Goal: Contribute content: Contribute content

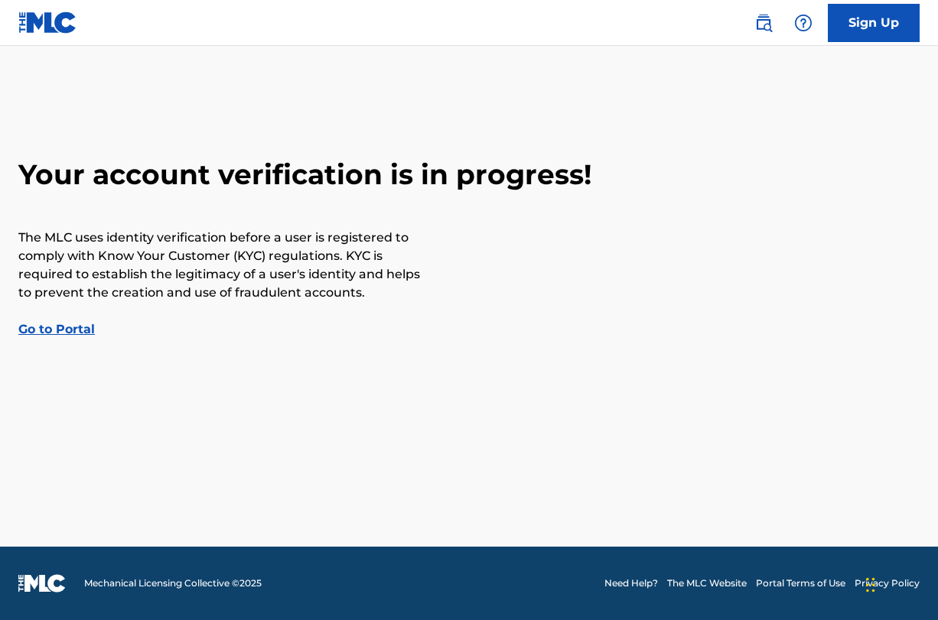
click at [52, 327] on link "Go to Portal" at bounding box center [56, 329] width 76 height 15
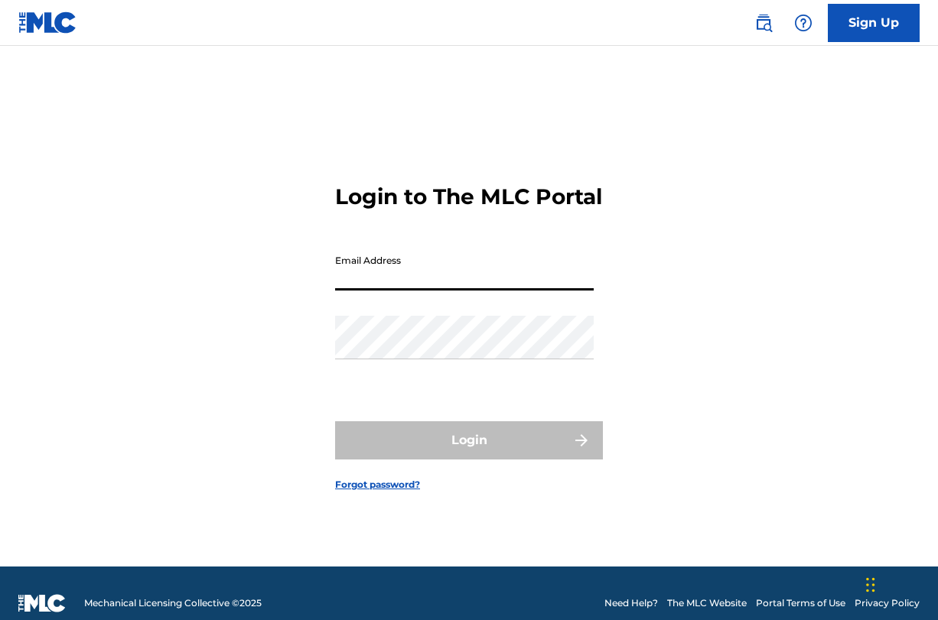
type input "[EMAIL_ADDRESS][DOMAIN_NAME]"
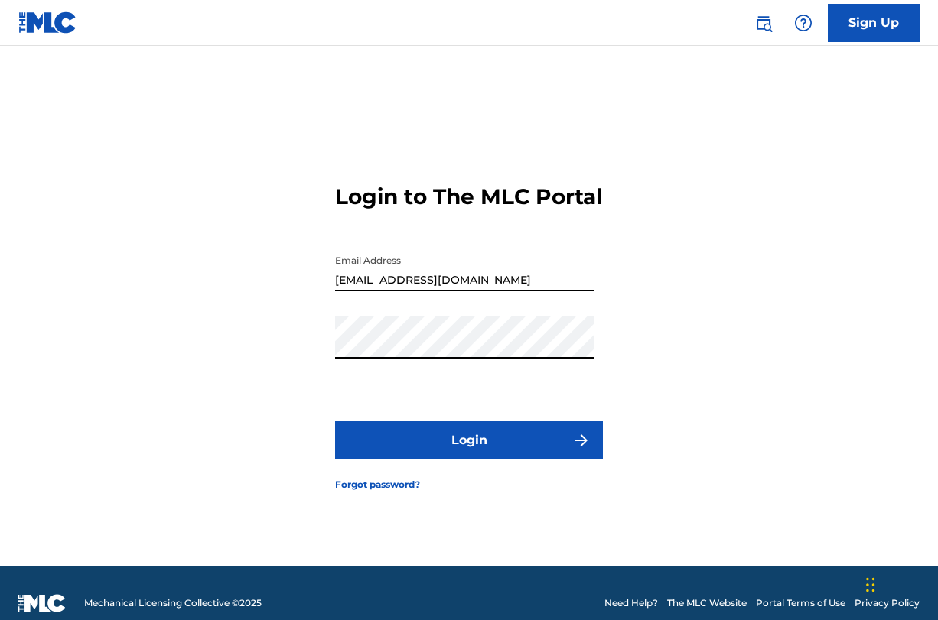
click at [431, 451] on button "Login" at bounding box center [469, 440] width 268 height 38
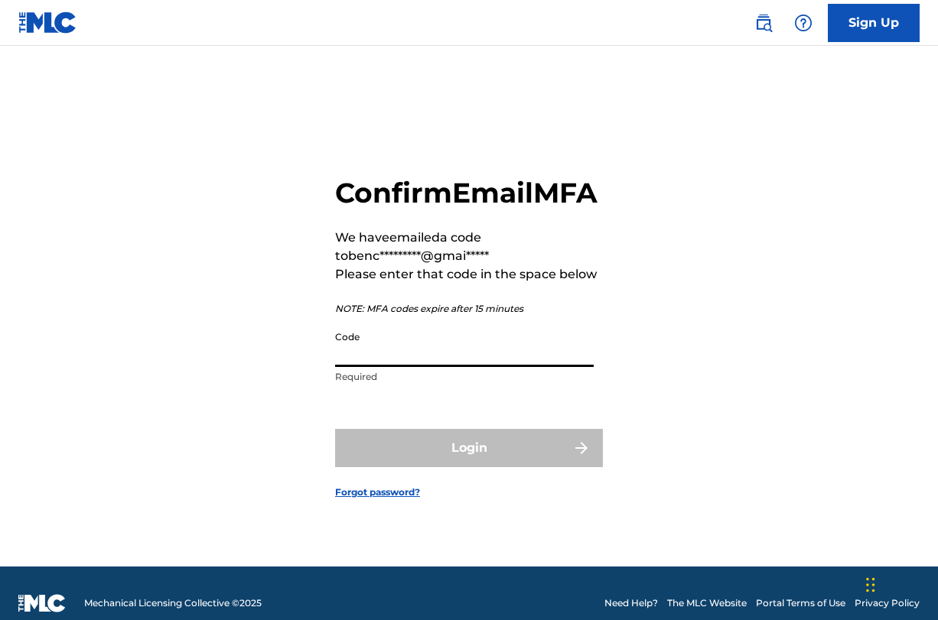
click at [362, 367] on input "Code" at bounding box center [464, 346] width 259 height 44
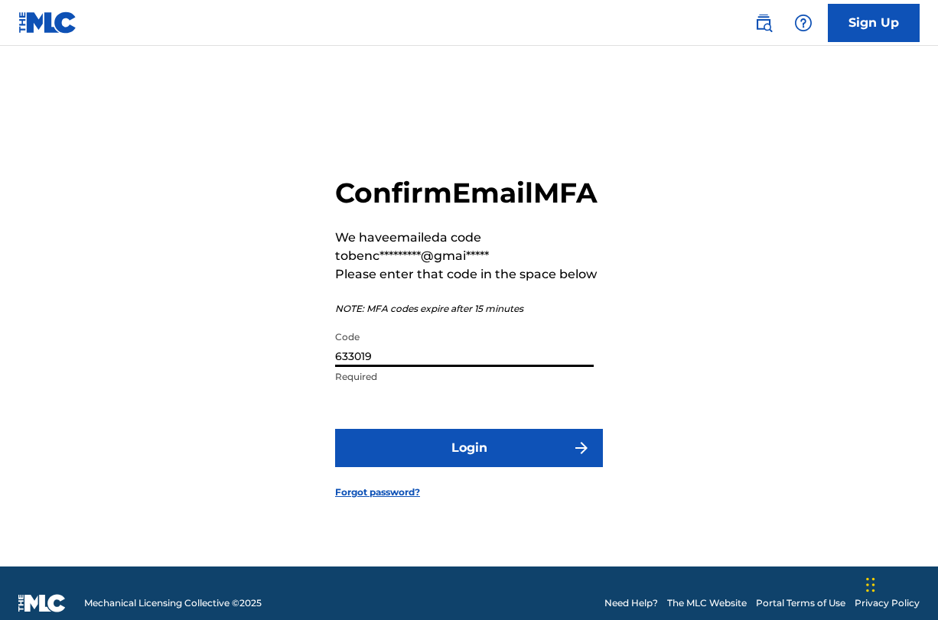
type input "633019"
click at [525, 467] on button "Login" at bounding box center [469, 448] width 268 height 38
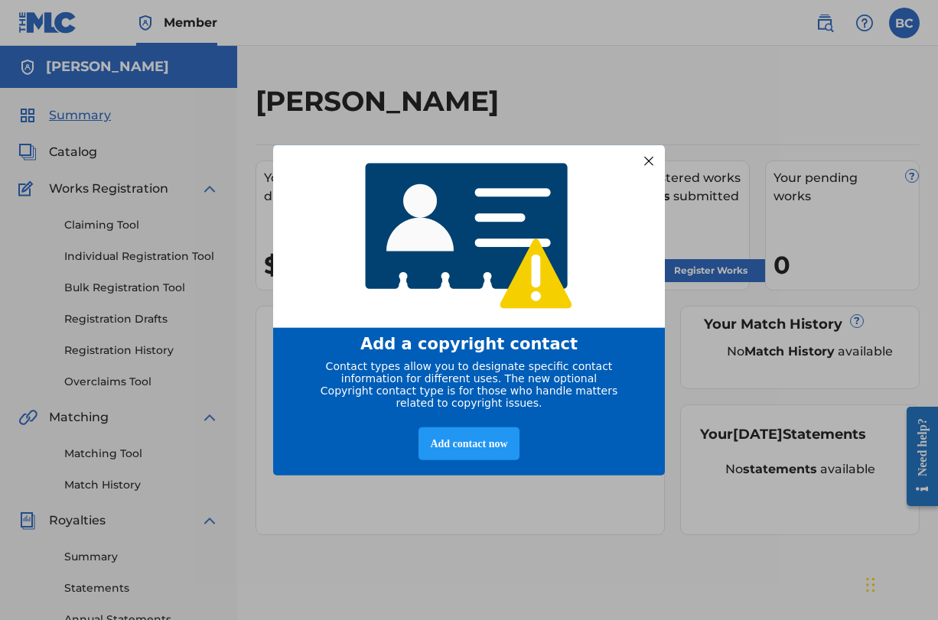
click at [649, 154] on div at bounding box center [649, 161] width 20 height 20
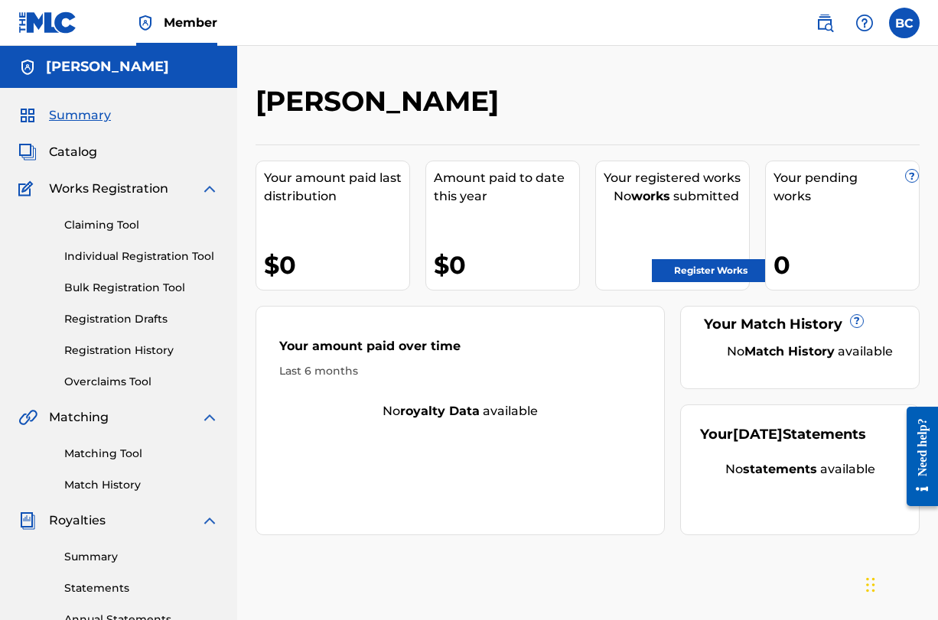
click at [79, 151] on span "Catalog" at bounding box center [73, 152] width 48 height 18
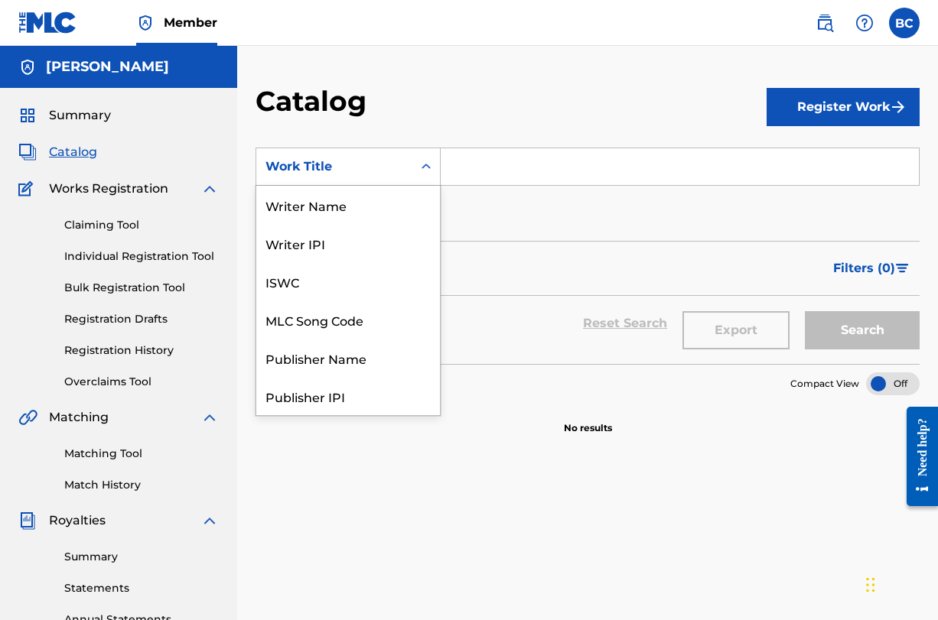
click at [365, 164] on div "Work Title" at bounding box center [334, 167] width 138 height 18
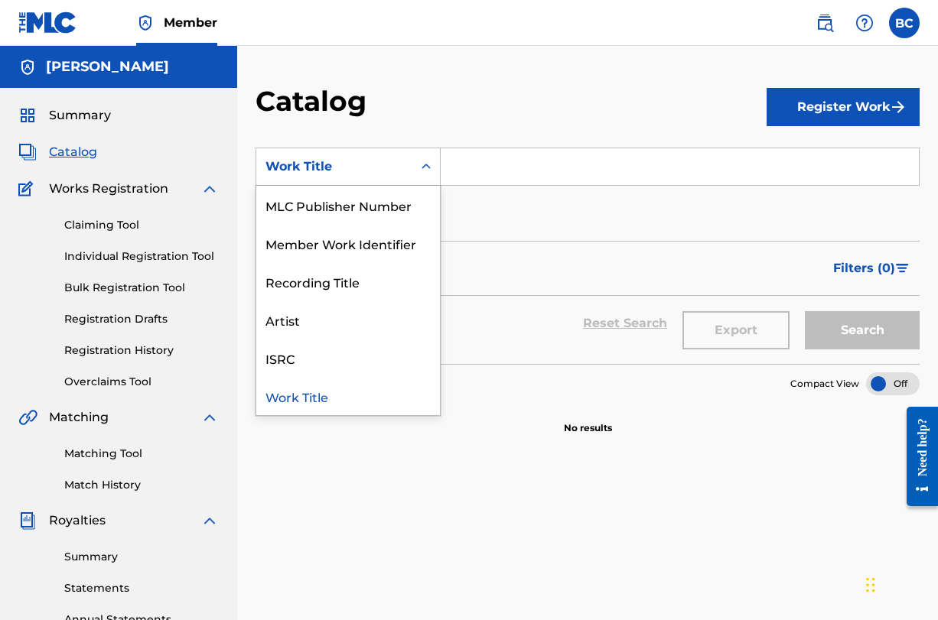
click at [466, 88] on div "Catalog" at bounding box center [510, 106] width 511 height 45
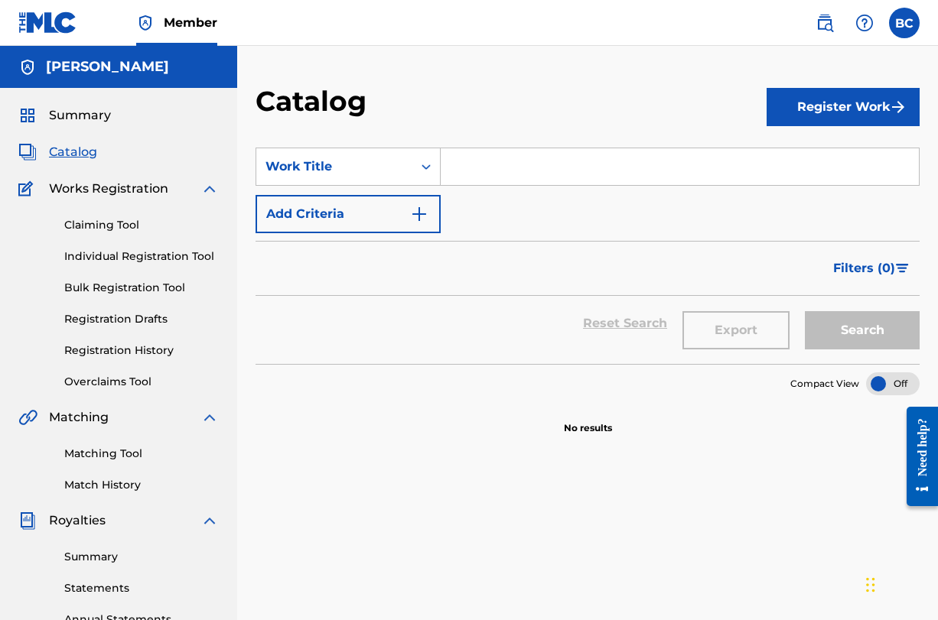
click at [878, 96] on button "Register Work" at bounding box center [842, 107] width 153 height 38
click at [805, 191] on link "By File Upload" at bounding box center [842, 193] width 153 height 37
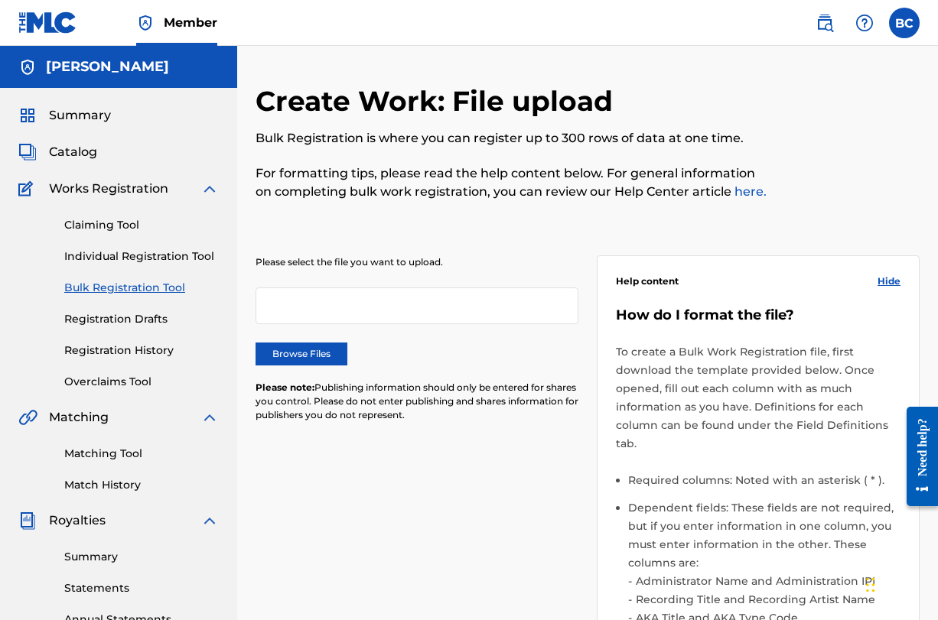
click at [317, 358] on label "Browse Files" at bounding box center [301, 354] width 92 height 23
click at [0, 0] on input "Browse Files" at bounding box center [0, 0] width 0 height 0
click at [311, 349] on label "Browse Files" at bounding box center [301, 354] width 92 height 23
click at [0, 0] on input "Browse Files" at bounding box center [0, 0] width 0 height 0
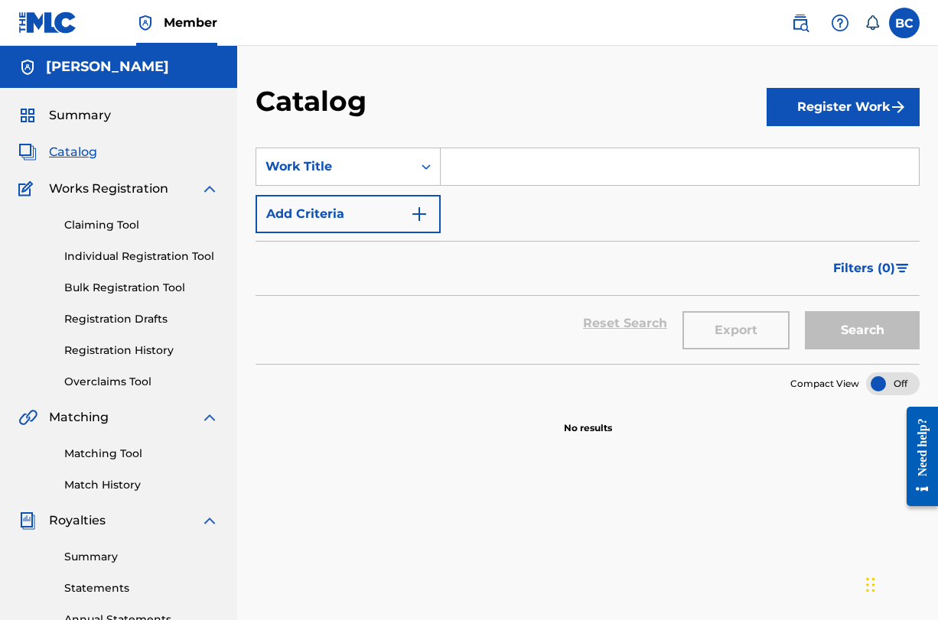
click at [827, 99] on button "Register Work" at bounding box center [842, 107] width 153 height 38
click at [813, 145] on link "Individual" at bounding box center [842, 156] width 153 height 37
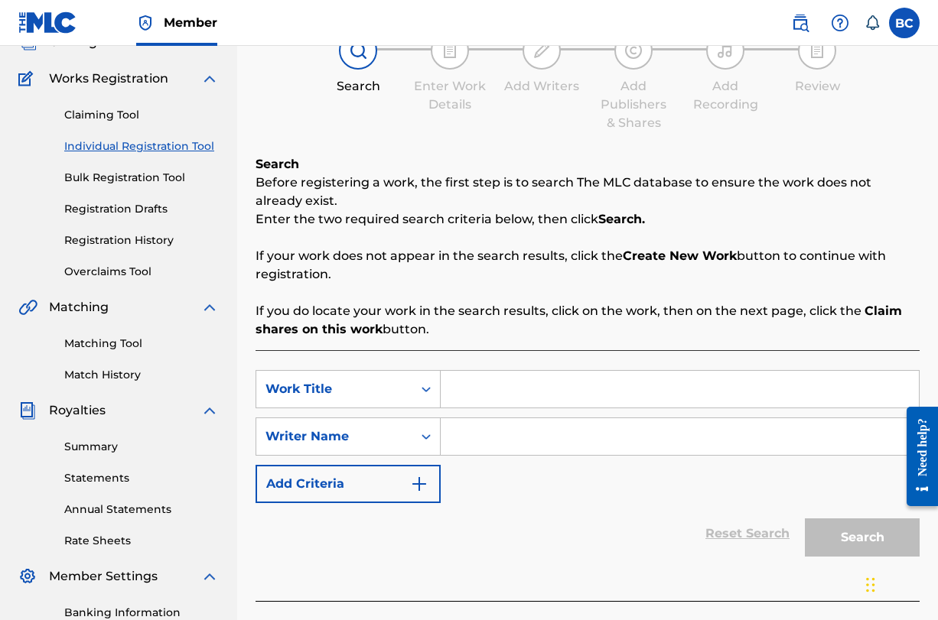
scroll to position [122, 0]
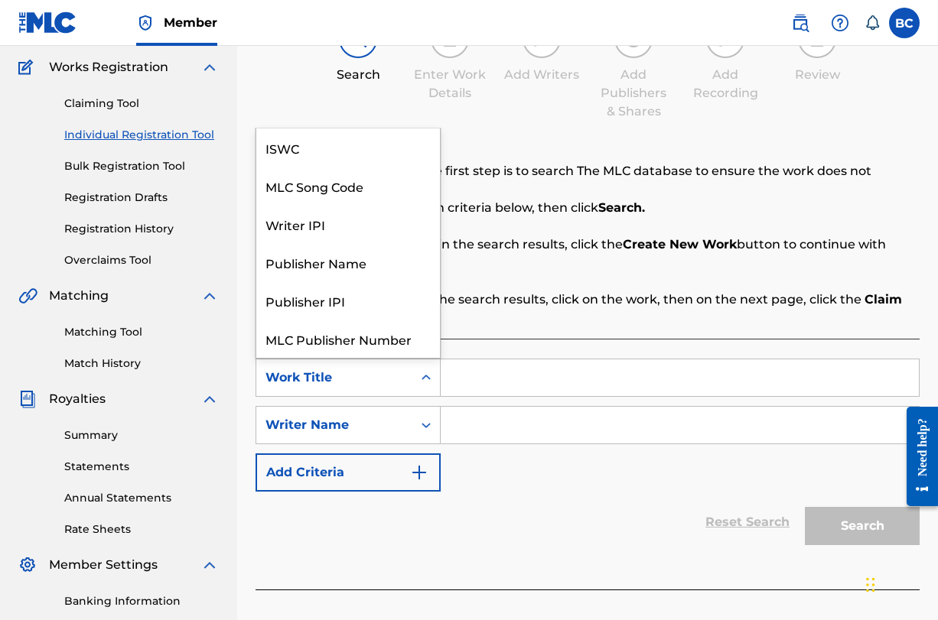
click at [419, 376] on icon "Search Form" at bounding box center [425, 377] width 15 height 15
click at [503, 373] on input "Search Form" at bounding box center [680, 377] width 478 height 37
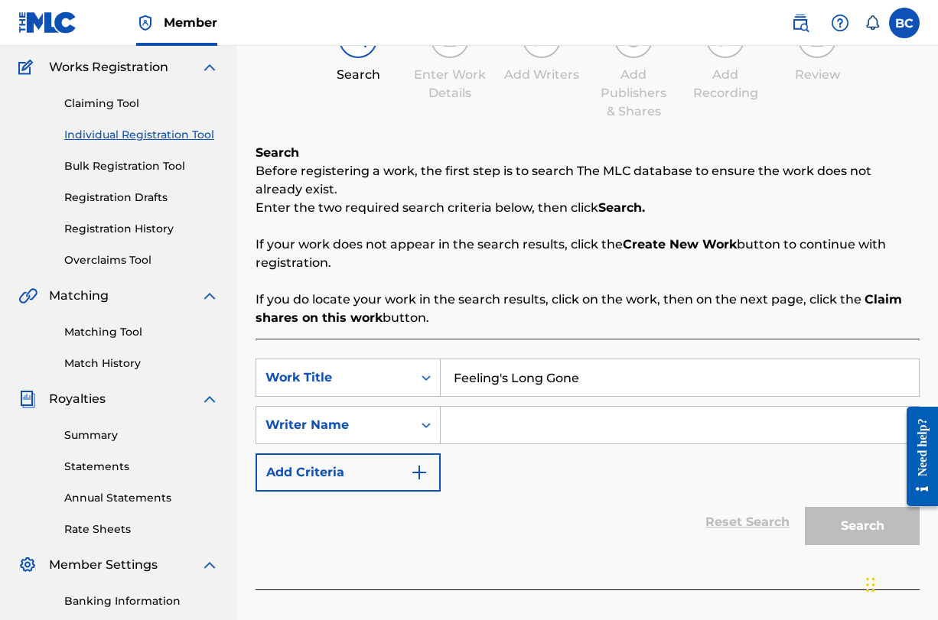
type input "Feeling's Long Gone"
click at [488, 436] on input "Search Form" at bounding box center [680, 425] width 478 height 37
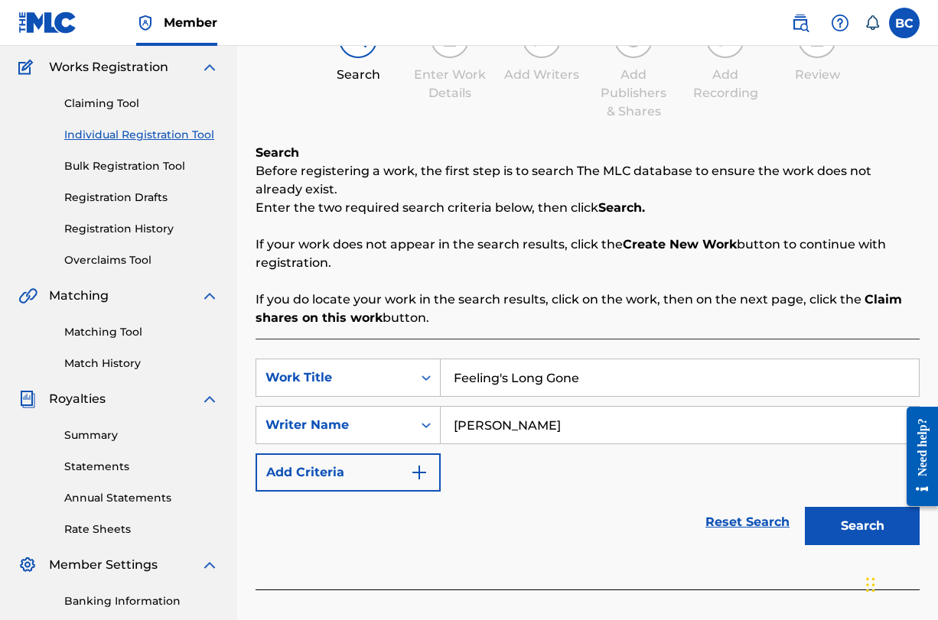
type input "[PERSON_NAME]"
click at [870, 532] on button "Search" at bounding box center [862, 526] width 115 height 38
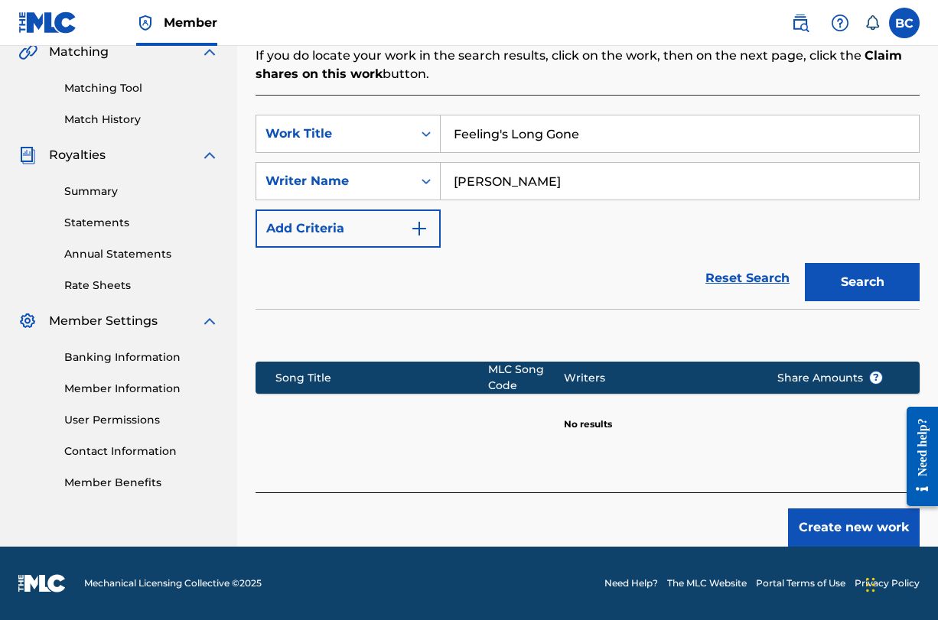
scroll to position [367, -1]
click at [863, 515] on button "Create new work" at bounding box center [854, 528] width 132 height 38
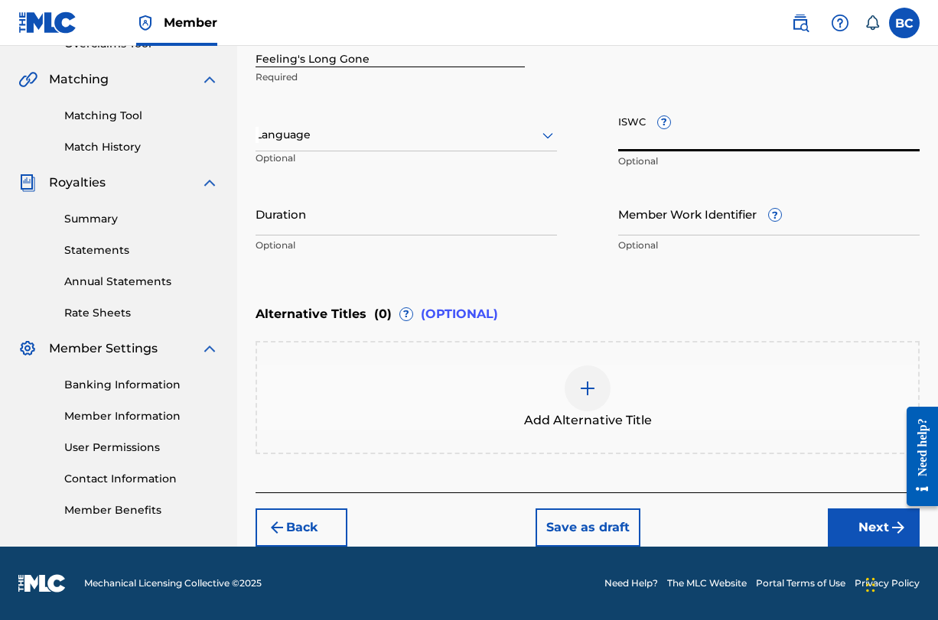
click at [634, 133] on input "ISWC ?" at bounding box center [768, 130] width 301 height 44
paste input "QZWFM2531969"
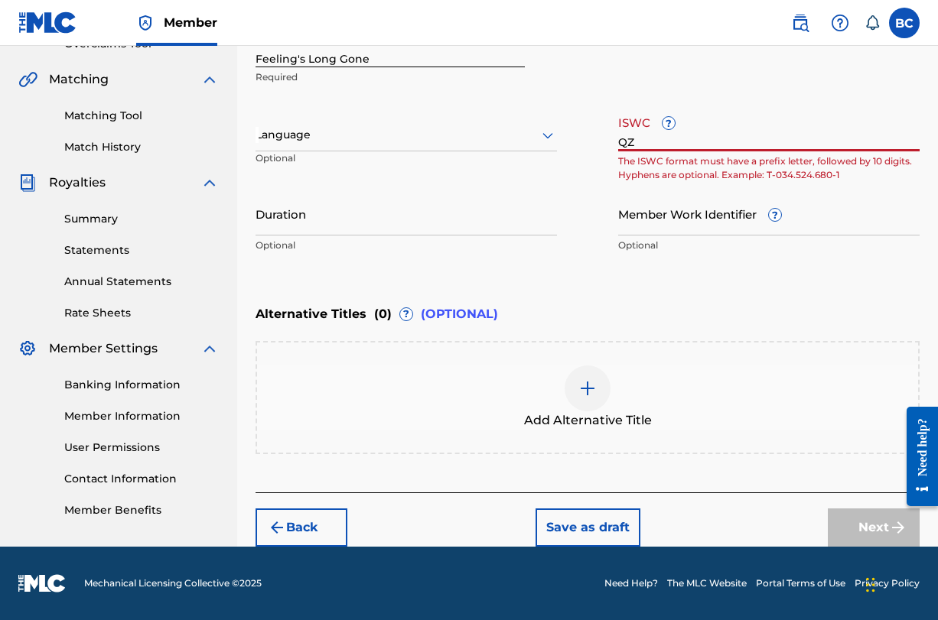
type input "Q"
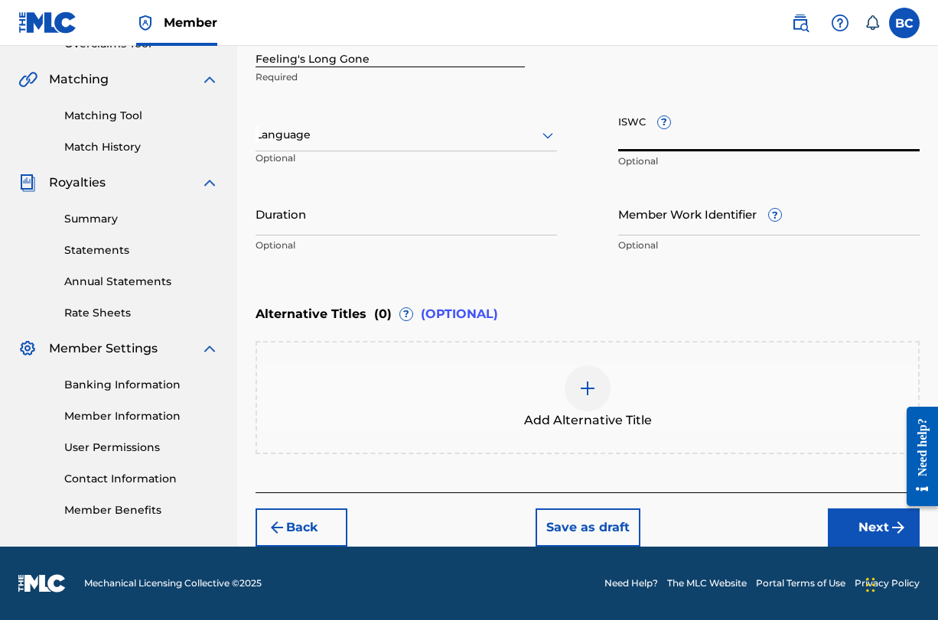
paste input "931631791"
type input "931631791"
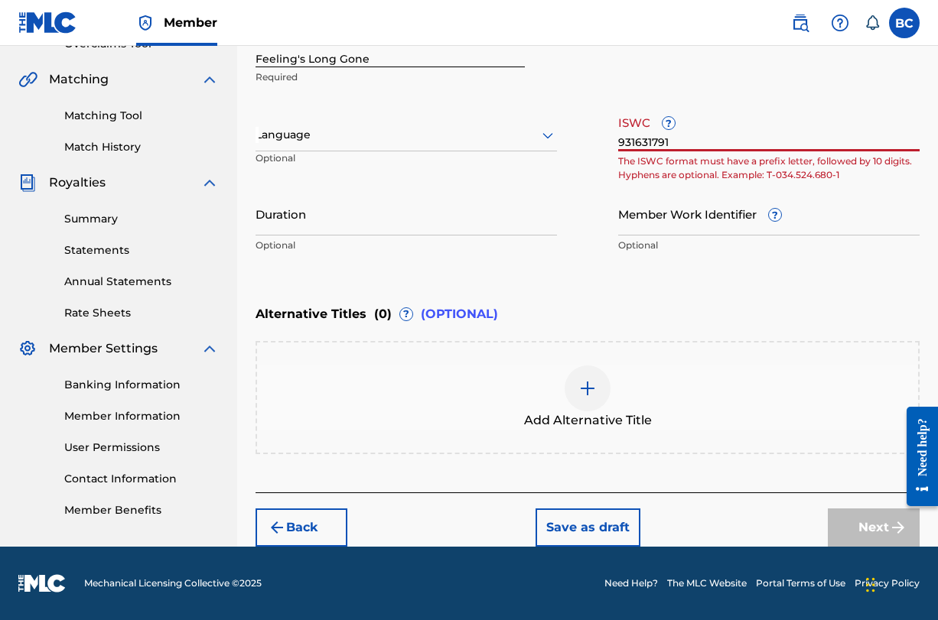
drag, startPoint x: 688, startPoint y: 137, endPoint x: 577, endPoint y: 147, distance: 111.3
click at [577, 147] on div "Work Title Feeling's Long Gone Required Language Optional ISWC ? 931631791 The …" at bounding box center [587, 142] width 664 height 237
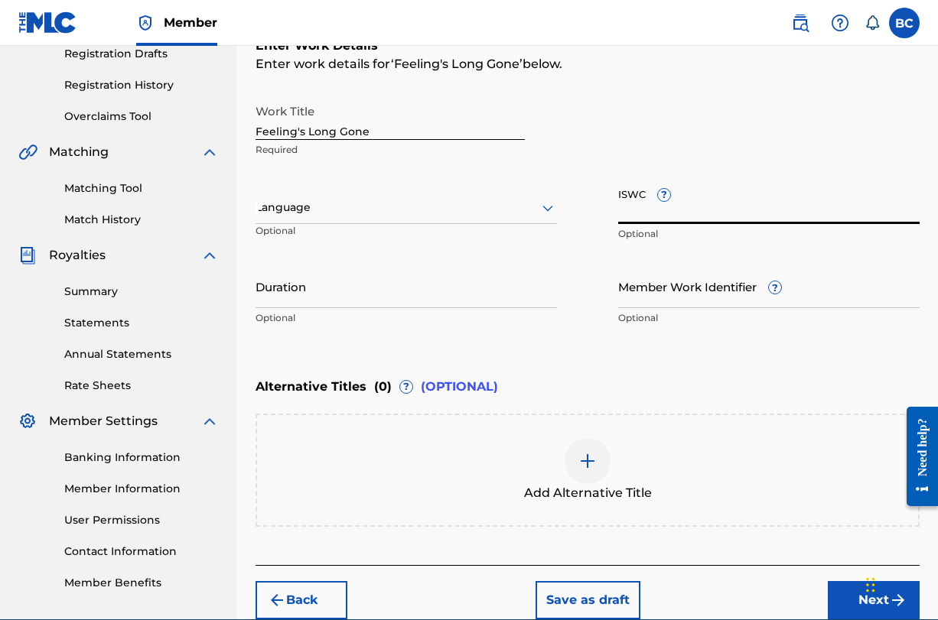
scroll to position [256, 0]
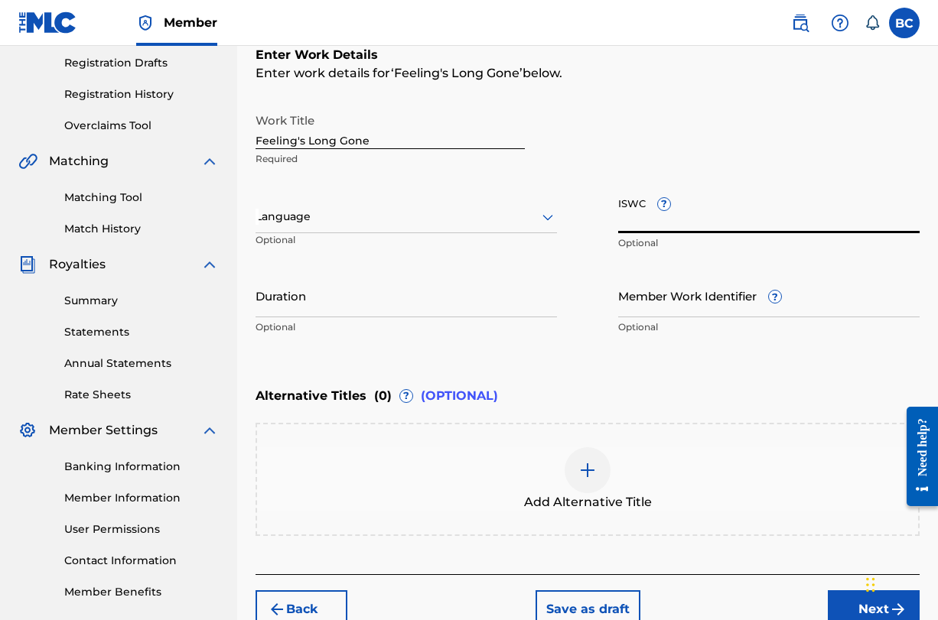
click at [388, 227] on div "Language" at bounding box center [405, 217] width 301 height 32
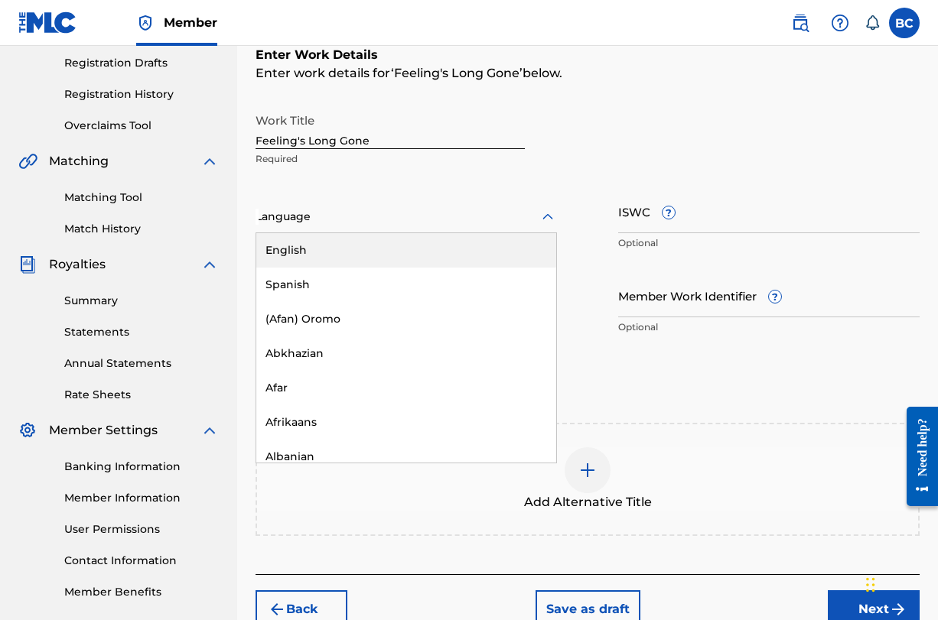
click at [377, 239] on div "English" at bounding box center [406, 250] width 300 height 34
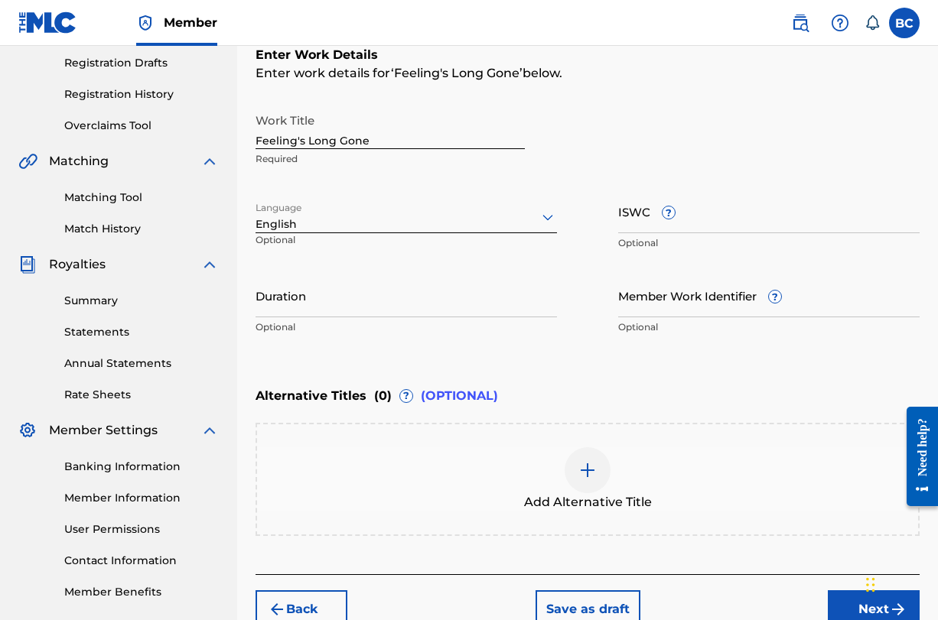
click at [369, 309] on input "Duration" at bounding box center [405, 296] width 301 height 44
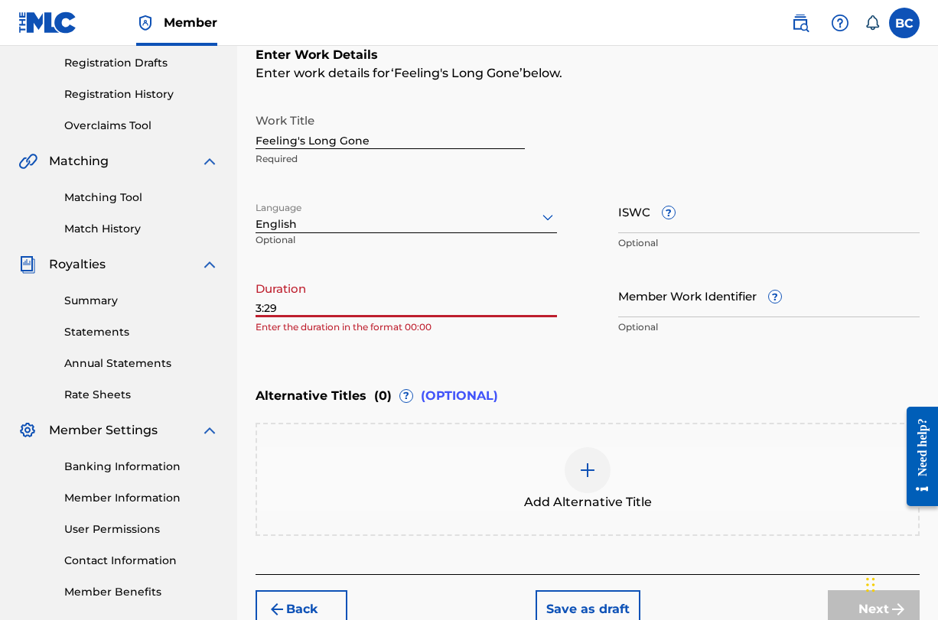
click at [484, 307] on input "3:29" at bounding box center [405, 296] width 301 height 44
type input "3"
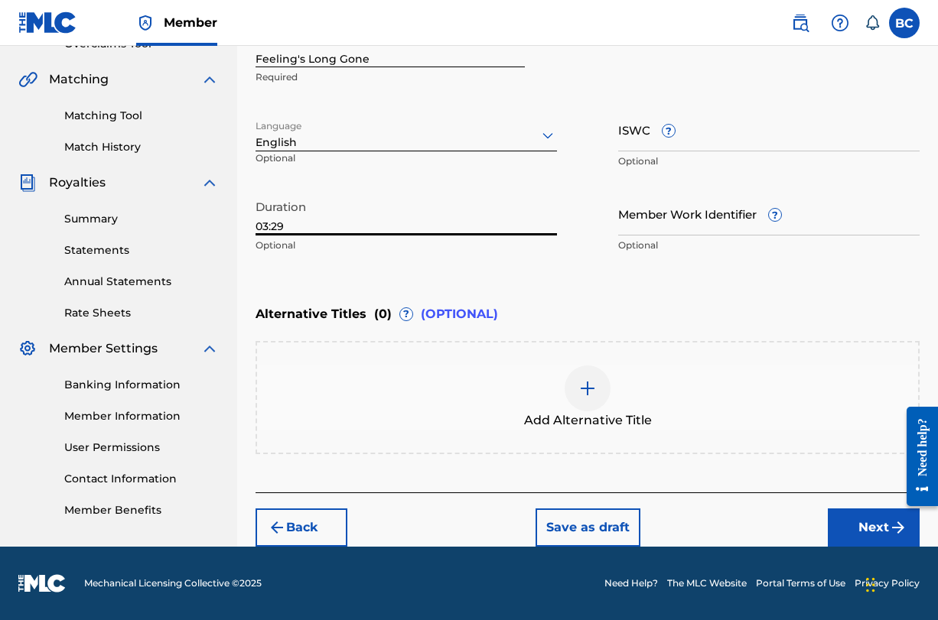
scroll to position [338, 0]
type input "03:29"
click at [732, 223] on input "Member Work Identifier ?" at bounding box center [768, 214] width 301 height 44
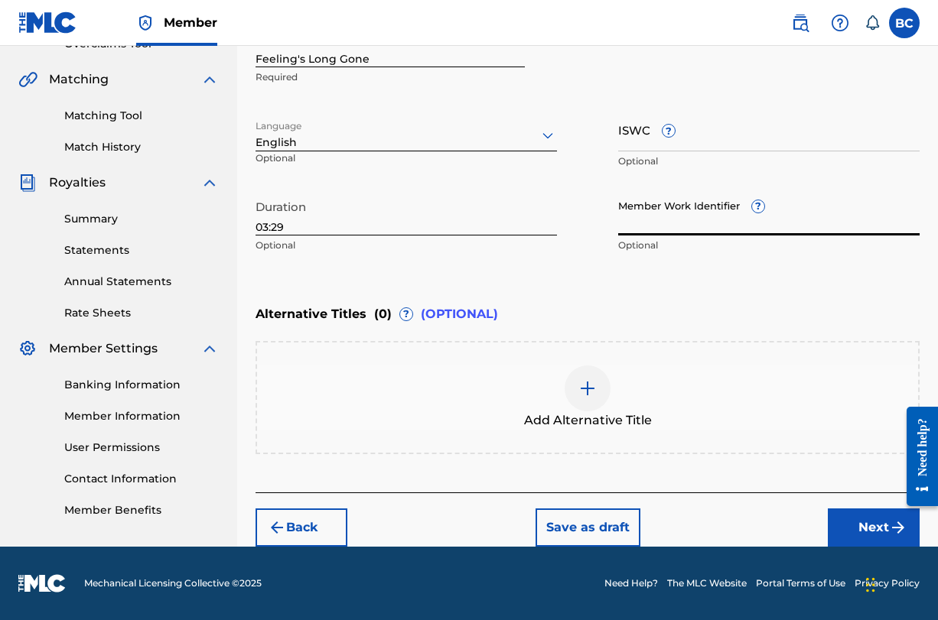
paste input "931631791"
type input "931631791"
click at [714, 138] on input "ISWC ?" at bounding box center [768, 130] width 301 height 44
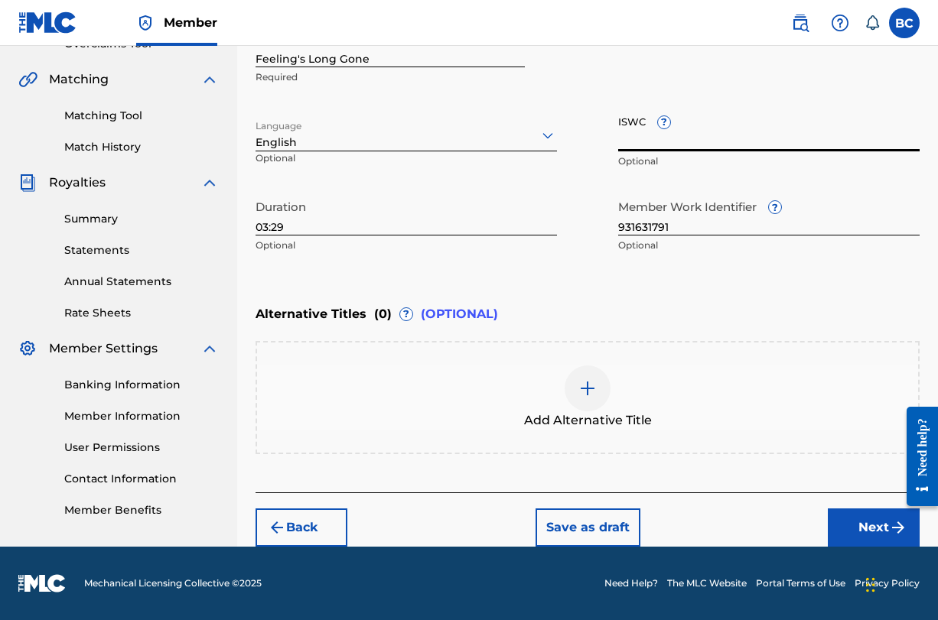
click at [707, 225] on input "931631791" at bounding box center [768, 214] width 301 height 44
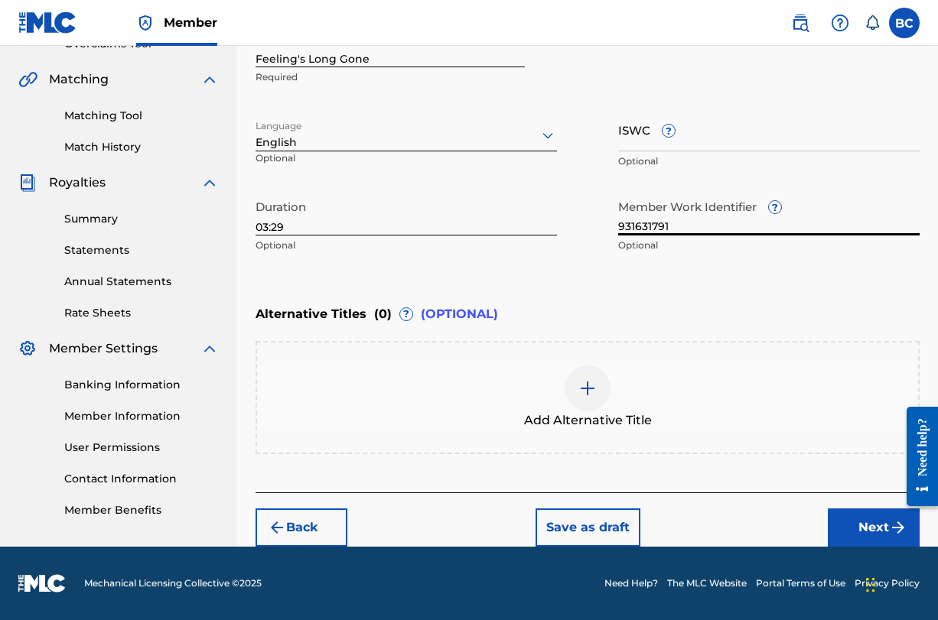
drag, startPoint x: 685, startPoint y: 227, endPoint x: 579, endPoint y: 224, distance: 106.4
click at [578, 225] on div "Work Title Feeling's Long Gone Required Language English Optional ISWC ? Option…" at bounding box center [587, 142] width 664 height 237
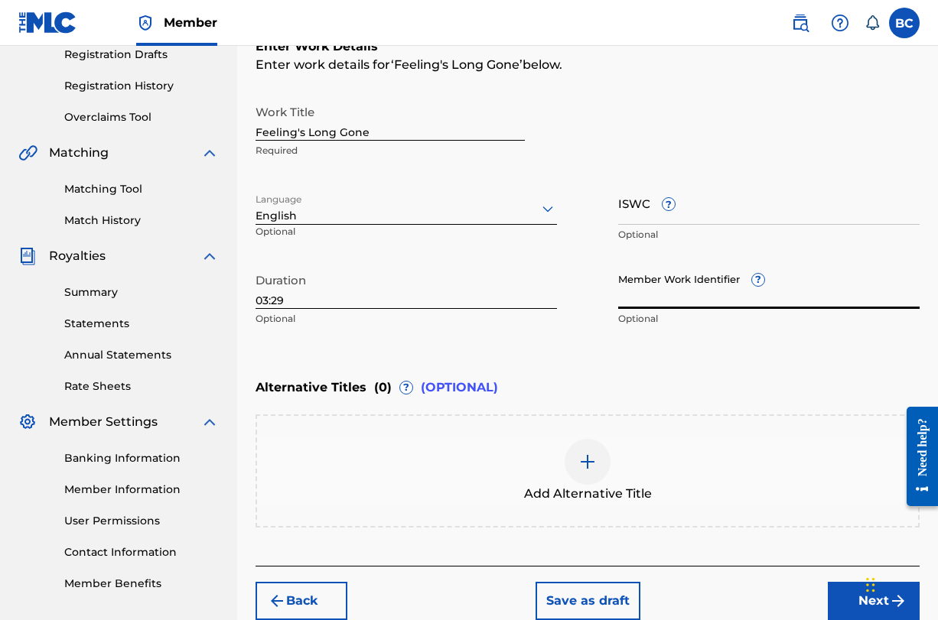
scroll to position [262, 0]
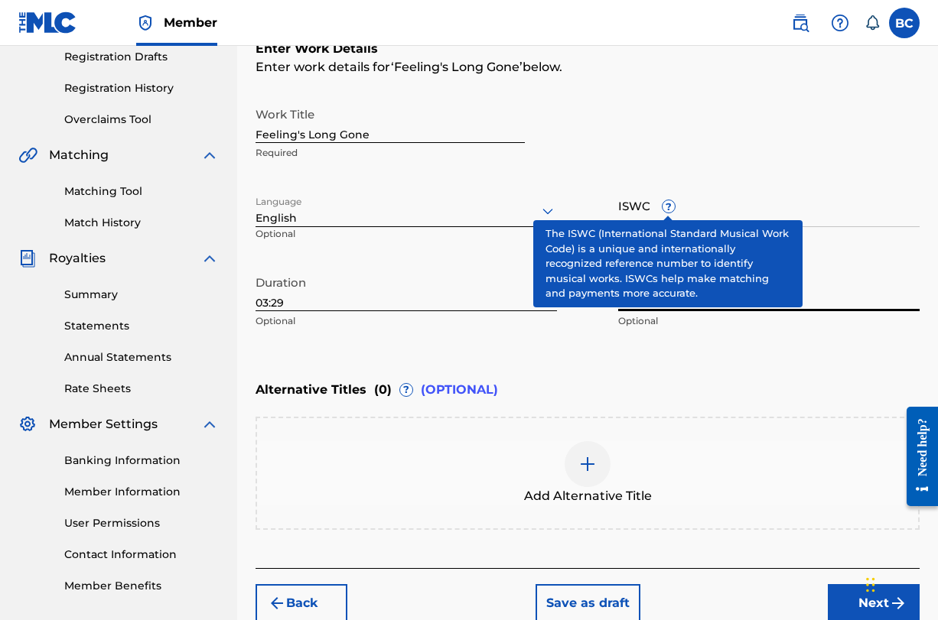
click at [670, 206] on span "?" at bounding box center [668, 206] width 12 height 12
click at [670, 206] on input "ISWC ?" at bounding box center [768, 206] width 301 height 44
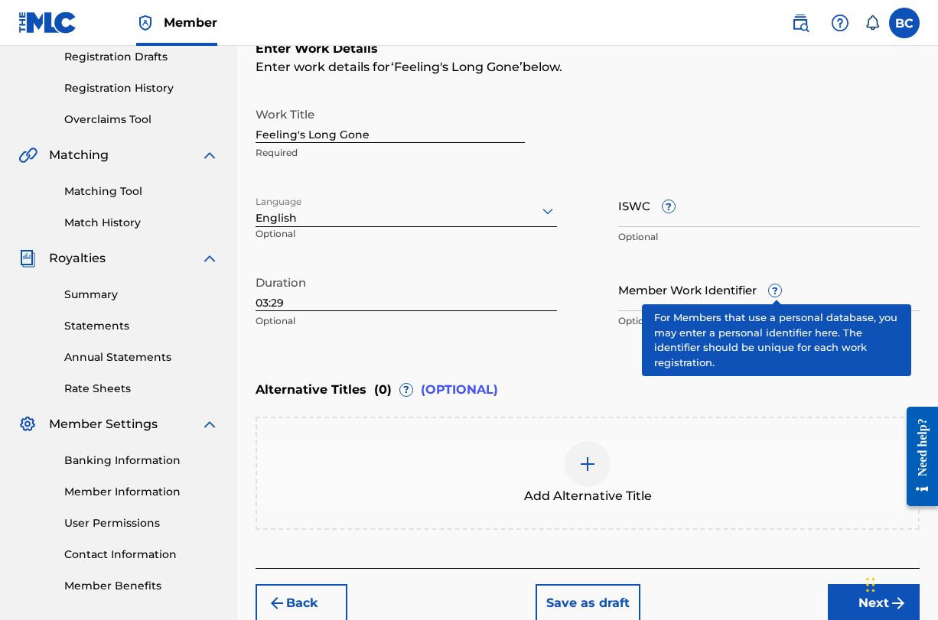
click at [776, 287] on span "?" at bounding box center [775, 291] width 12 height 12
click at [776, 287] on input "Member Work Identifier ?" at bounding box center [768, 290] width 301 height 44
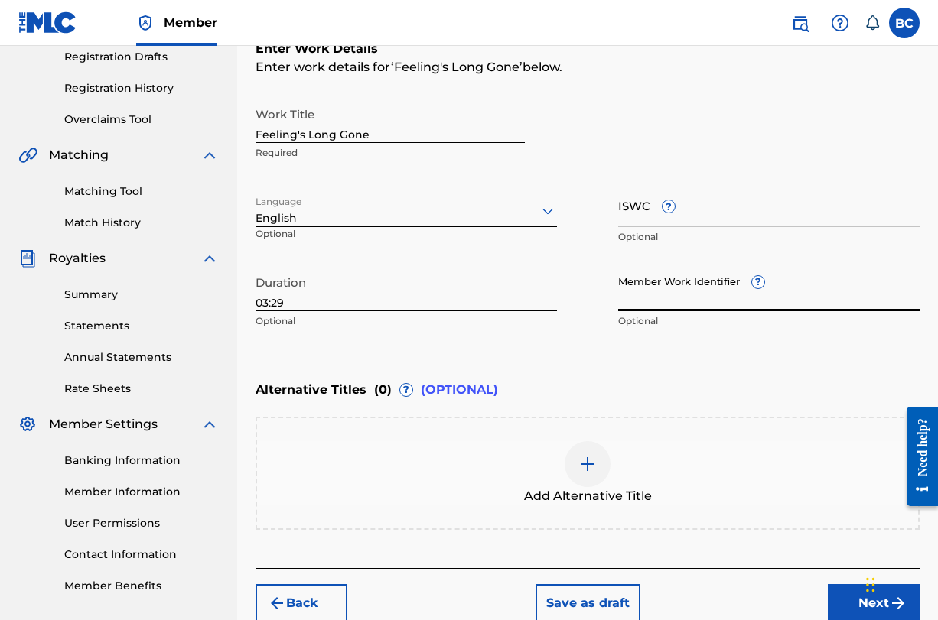
paste input "931631791"
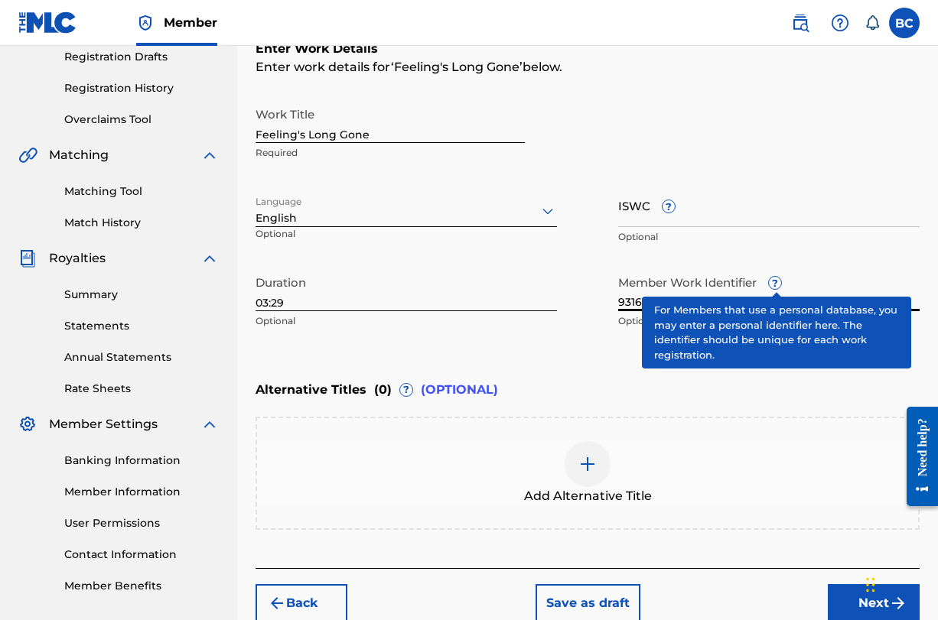
type input "931631791"
click at [777, 283] on span "?" at bounding box center [775, 283] width 12 height 12
click at [777, 283] on input "931631791" at bounding box center [768, 290] width 301 height 44
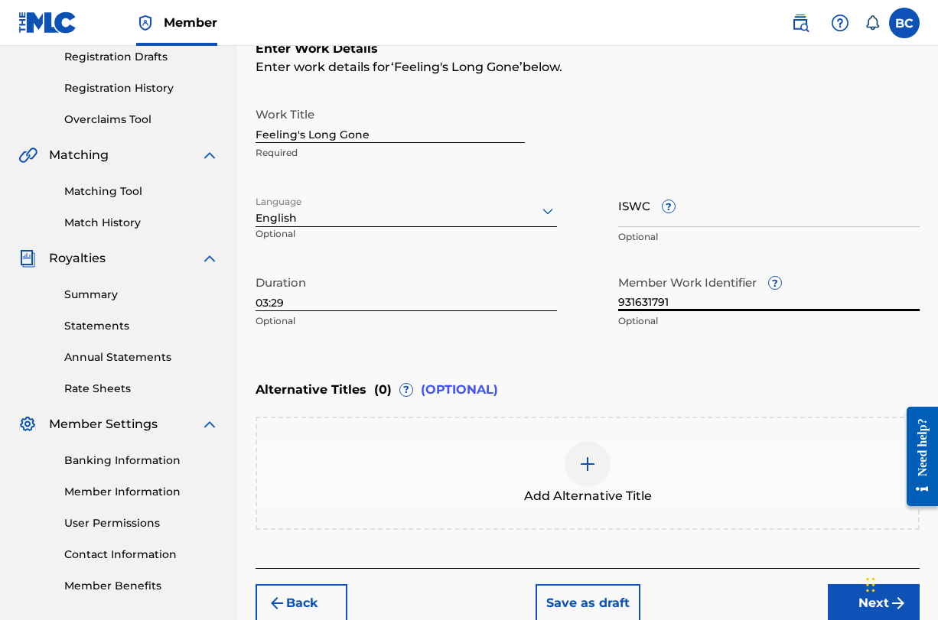
drag, startPoint x: 704, startPoint y: 301, endPoint x: 584, endPoint y: 296, distance: 119.4
click at [584, 296] on div "Work Title Feeling's Long Gone Required Language English Optional ISWC ? Option…" at bounding box center [587, 217] width 664 height 237
click at [638, 215] on input "ISWC ?" at bounding box center [768, 206] width 301 height 44
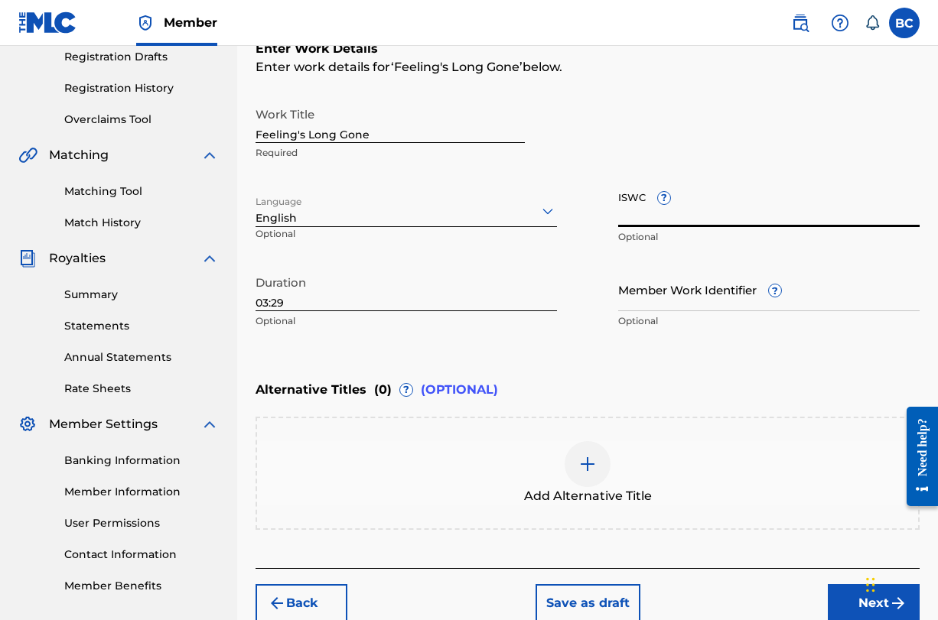
paste input "931631791"
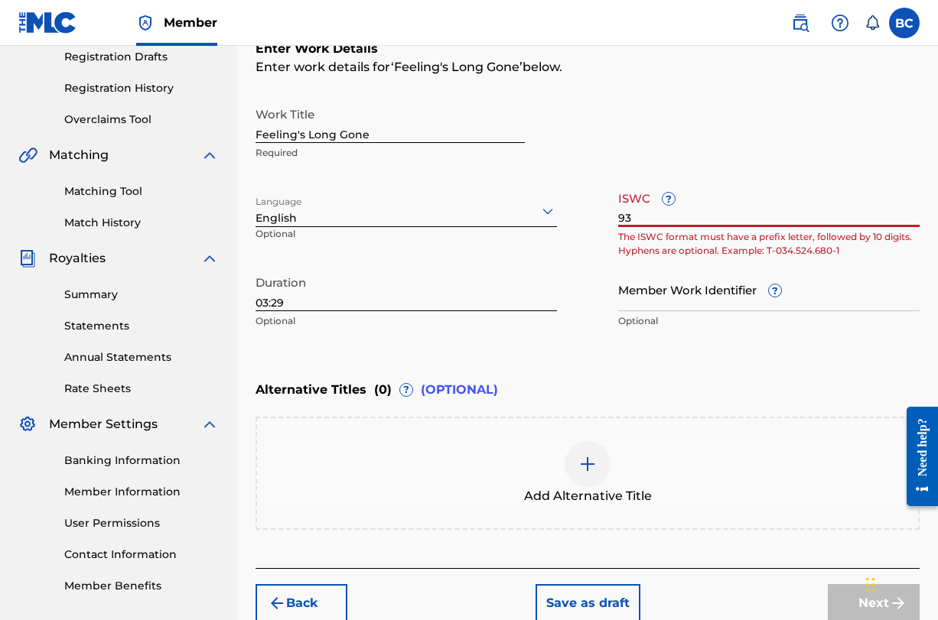
type input "9"
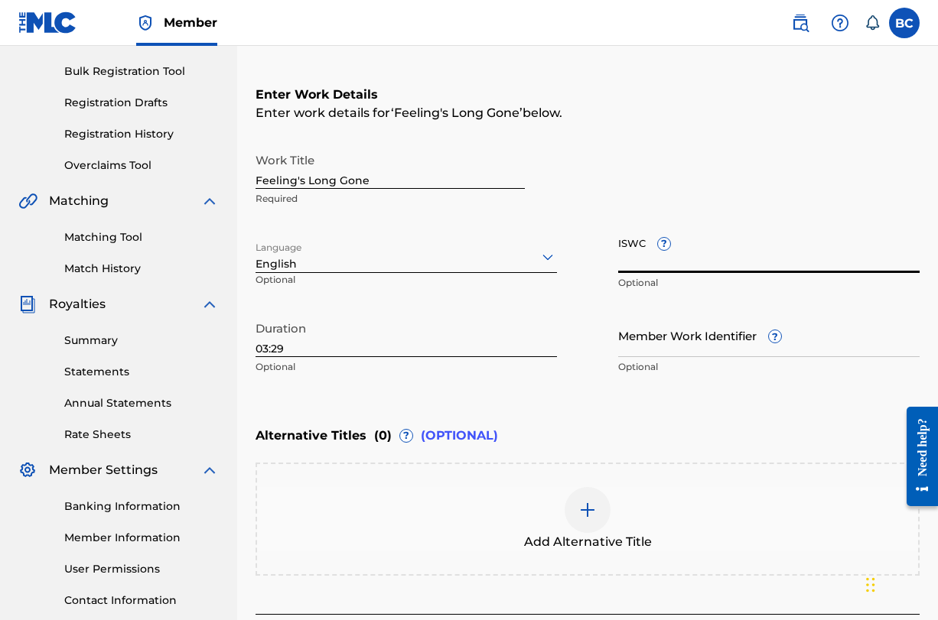
scroll to position [216, 1]
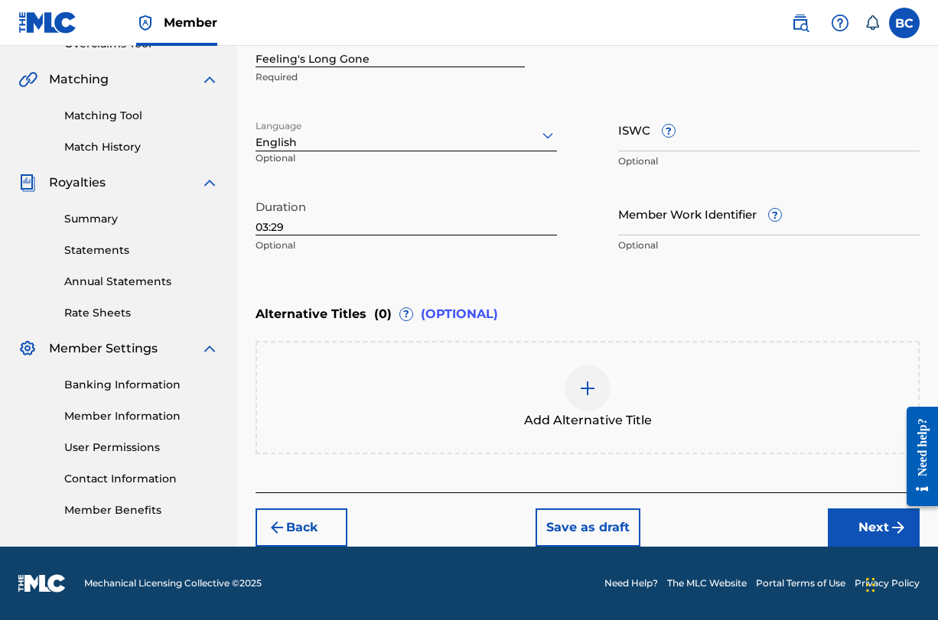
click at [854, 518] on button "Next" at bounding box center [874, 528] width 92 height 38
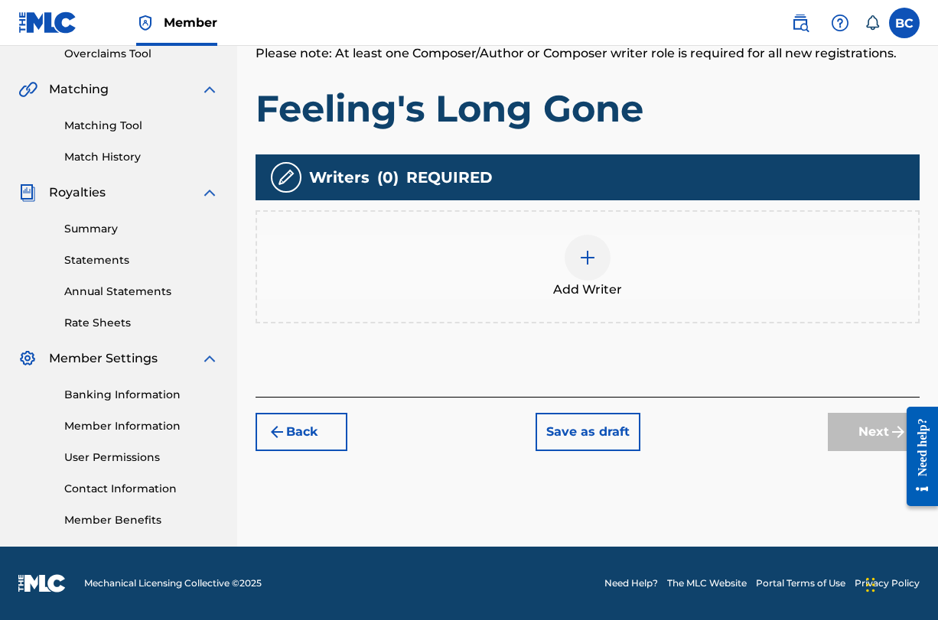
click at [592, 266] on img at bounding box center [587, 258] width 18 height 18
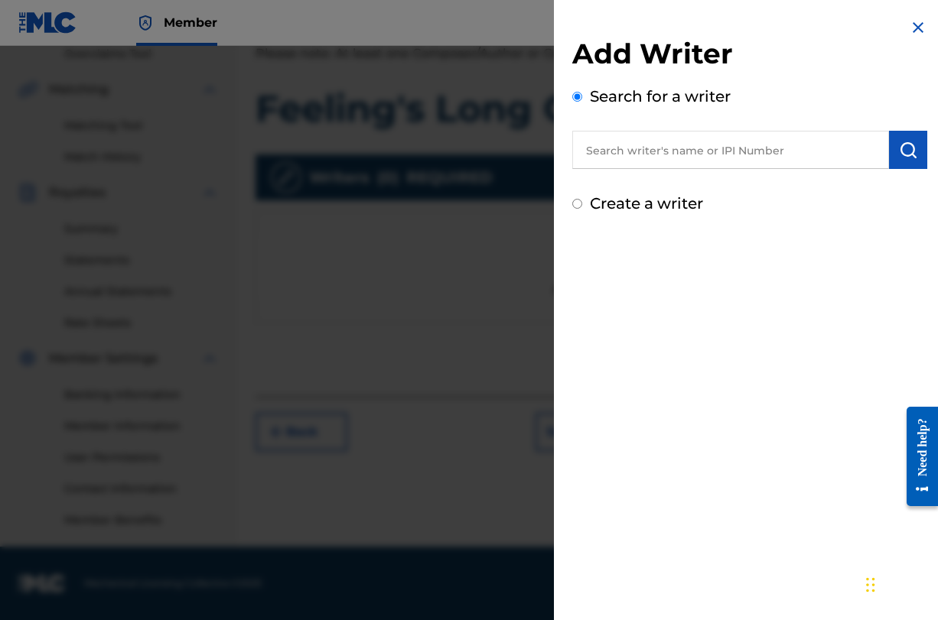
click at [672, 159] on input "text" at bounding box center [730, 150] width 317 height 38
click at [903, 146] on img "submit" at bounding box center [908, 150] width 18 height 18
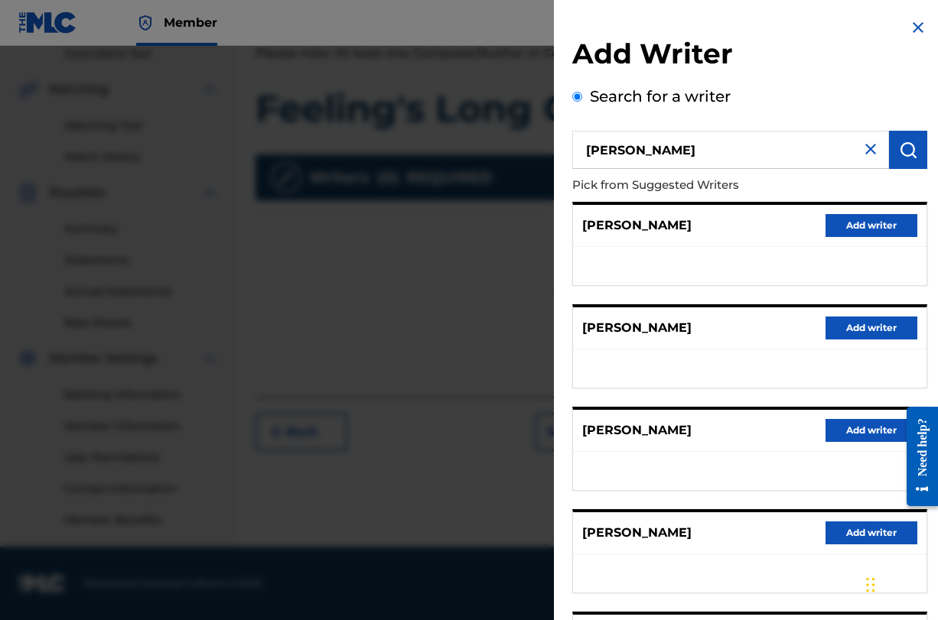
scroll to position [0, 0]
click at [648, 152] on input "Benjamin Carringer" at bounding box center [730, 150] width 317 height 38
type input "[PERSON_NAME]"
click at [923, 143] on div "Add Writer Search for a writer Ben Carringer Pick from Suggested Writers JO CAR…" at bounding box center [750, 396] width 392 height 792
click at [899, 148] on img "submit" at bounding box center [908, 150] width 18 height 18
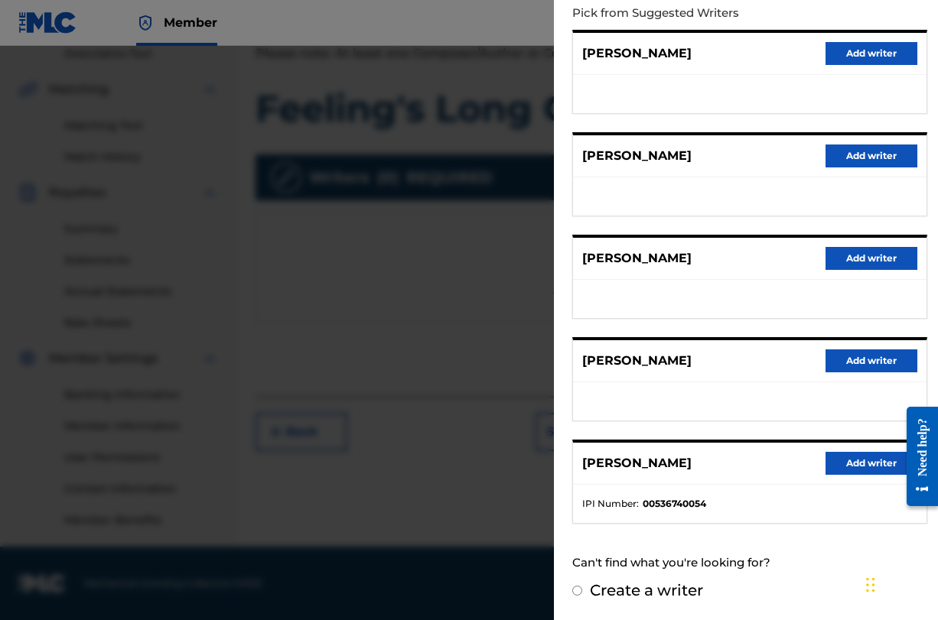
scroll to position [171, 0]
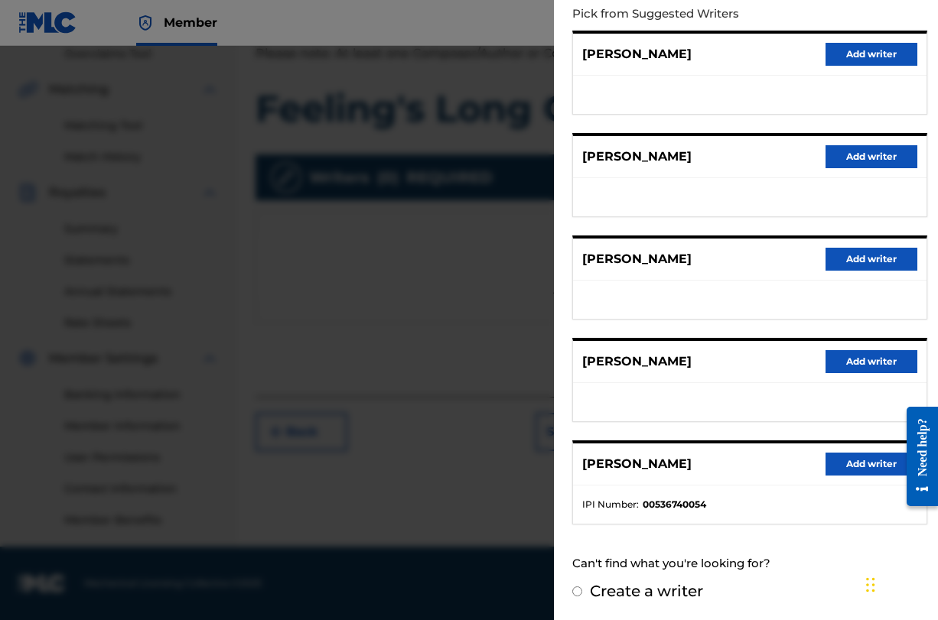
click at [577, 591] on input "Create a writer" at bounding box center [577, 592] width 10 height 10
radio input "false"
radio input "true"
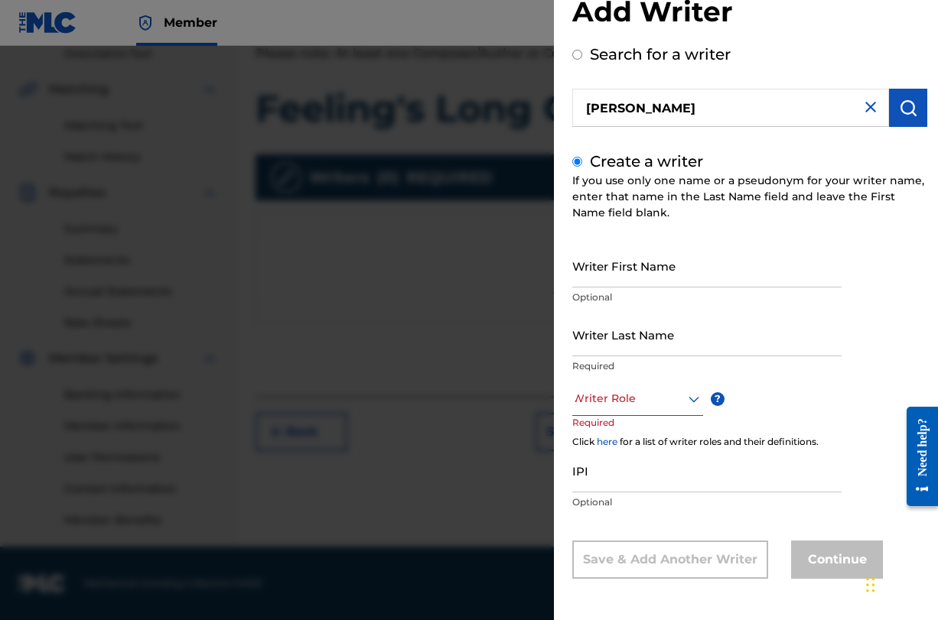
scroll to position [0, 0]
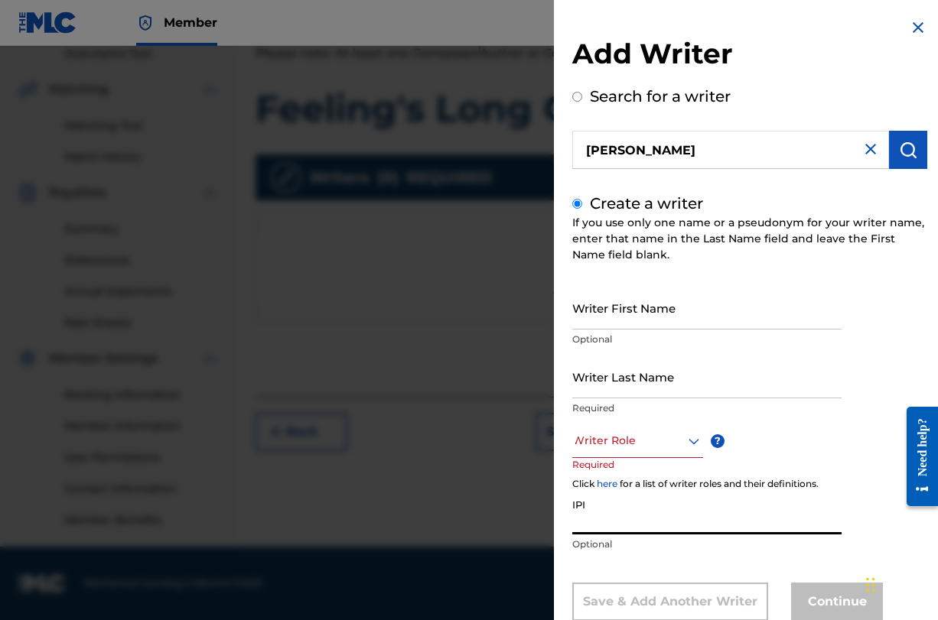
click at [599, 523] on input "IPI" at bounding box center [706, 513] width 269 height 44
paste input "1297130545"
type input "1297130545"
click at [639, 434] on div "Writer Role" at bounding box center [637, 441] width 131 height 34
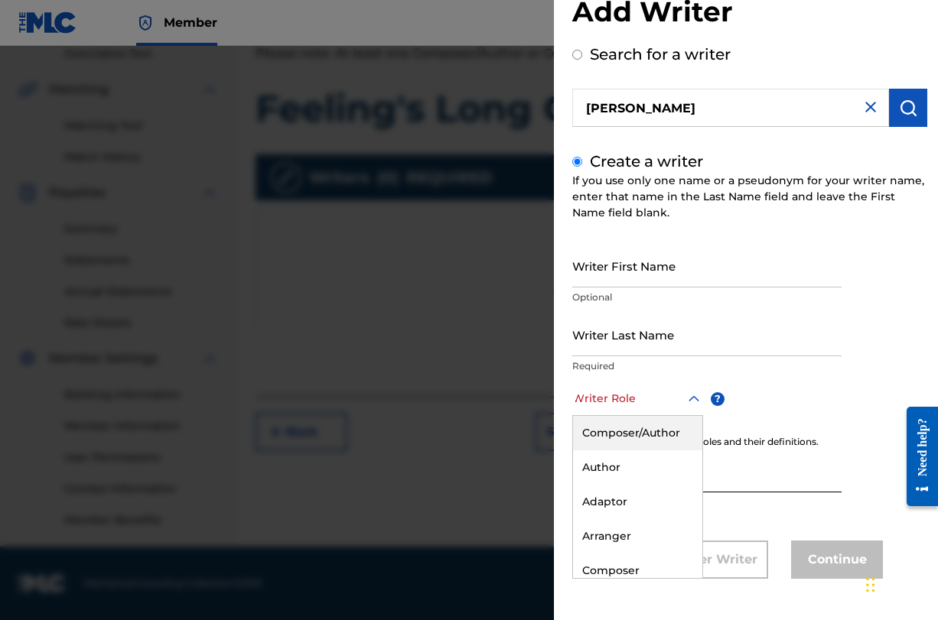
click at [637, 424] on div "Composer/Author" at bounding box center [637, 433] width 129 height 34
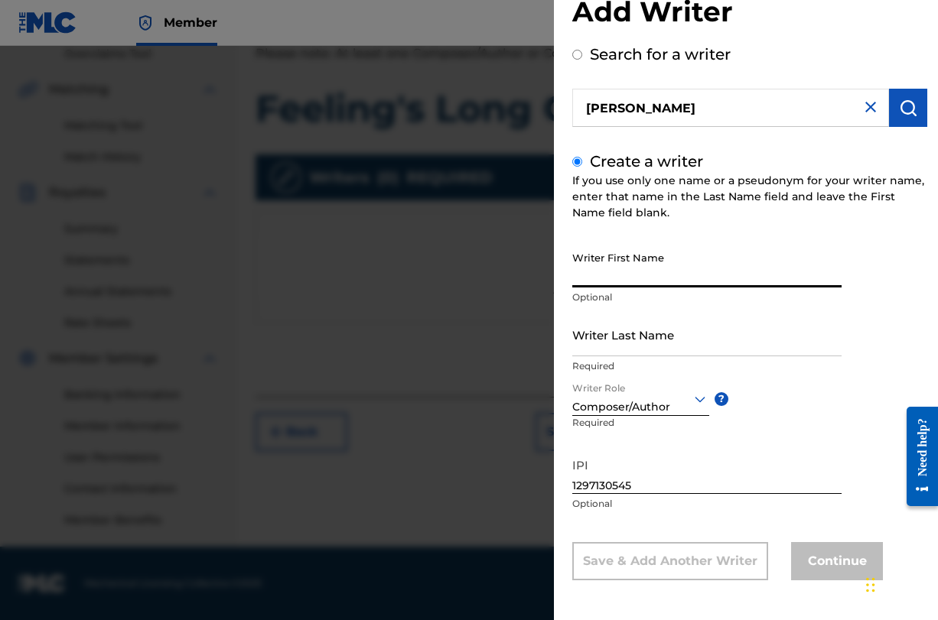
click at [636, 256] on input "Writer First Name" at bounding box center [706, 266] width 269 height 44
type input "Ben"
click at [630, 340] on input "Writer Last Name" at bounding box center [706, 335] width 269 height 44
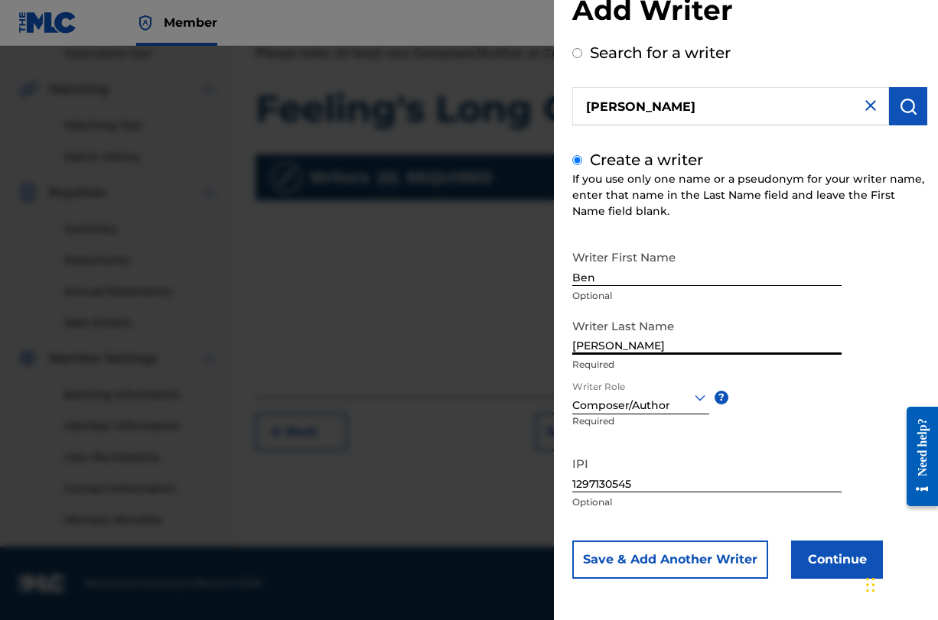
scroll to position [44, 0]
type input "[PERSON_NAME]"
click at [816, 548] on button "Continue" at bounding box center [837, 560] width 92 height 38
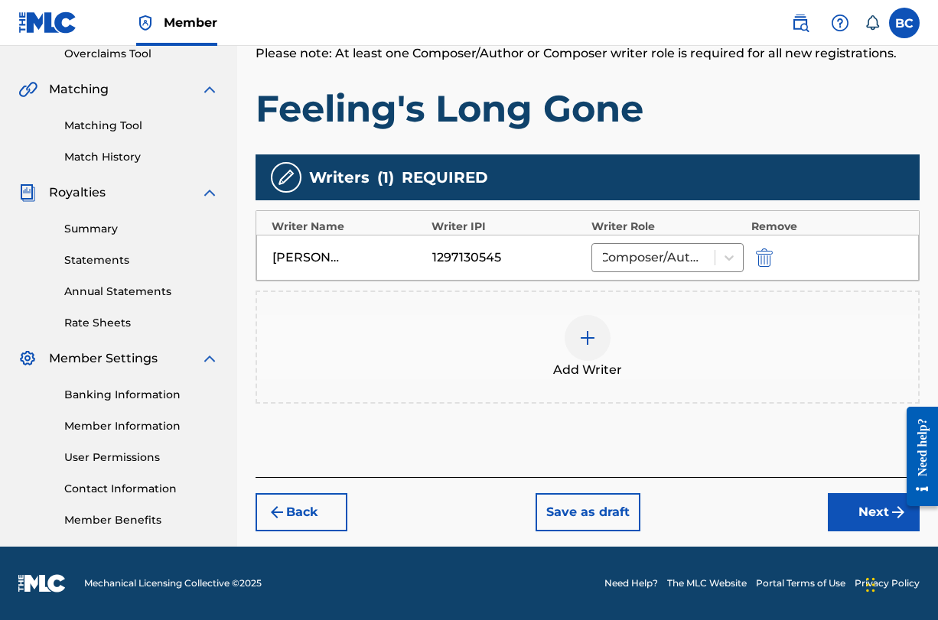
click at [860, 509] on button "Next" at bounding box center [874, 512] width 92 height 38
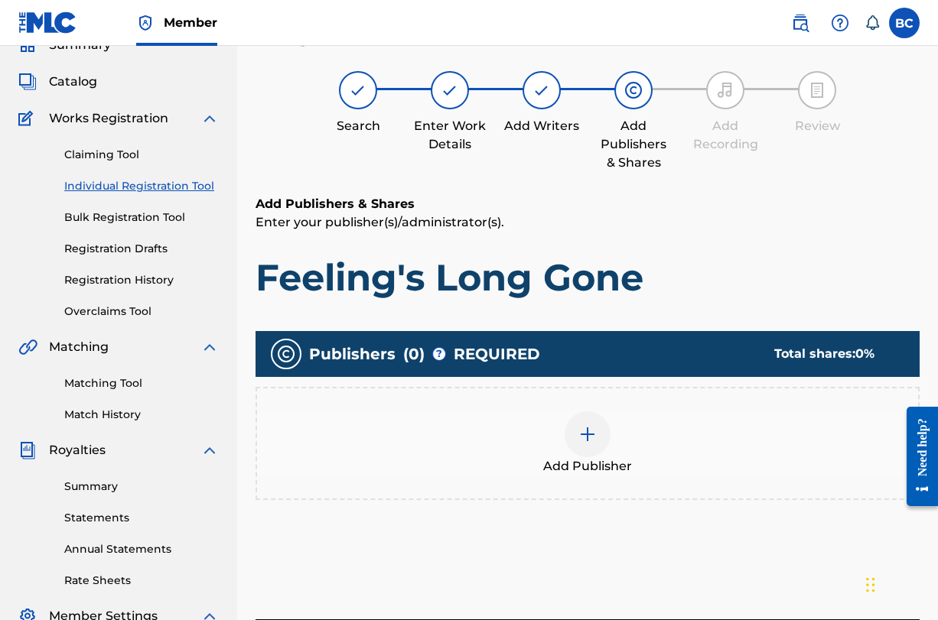
scroll to position [69, 0]
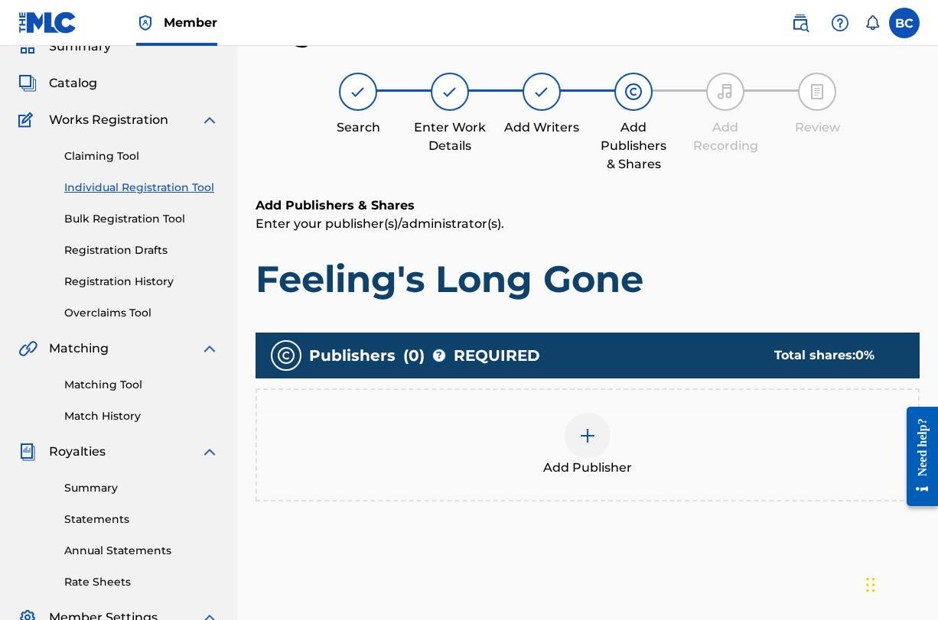
click at [584, 434] on img at bounding box center [587, 436] width 18 height 18
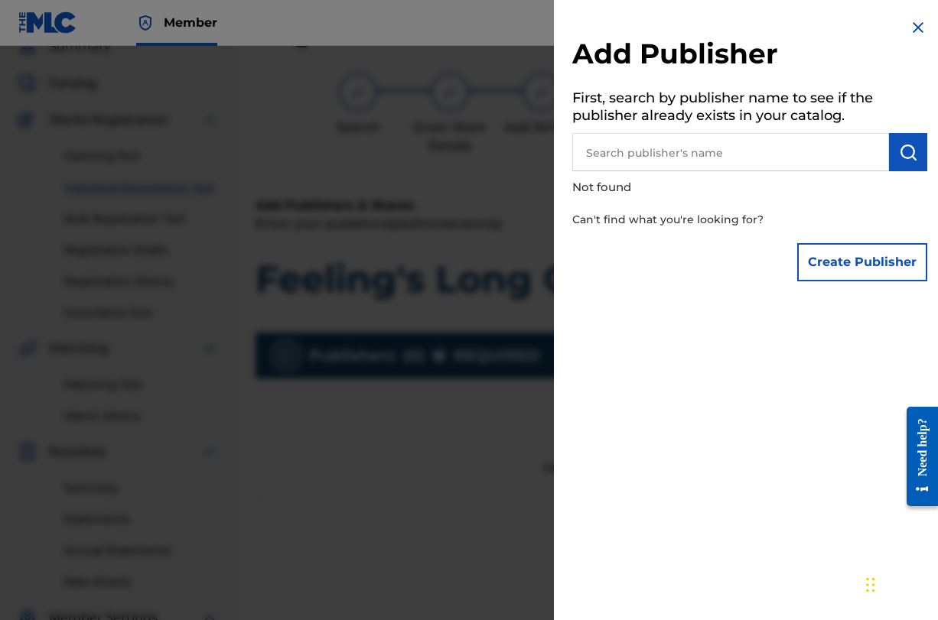
click at [675, 143] on input "text" at bounding box center [730, 152] width 317 height 38
click at [850, 264] on button "Create Publisher" at bounding box center [862, 262] width 130 height 38
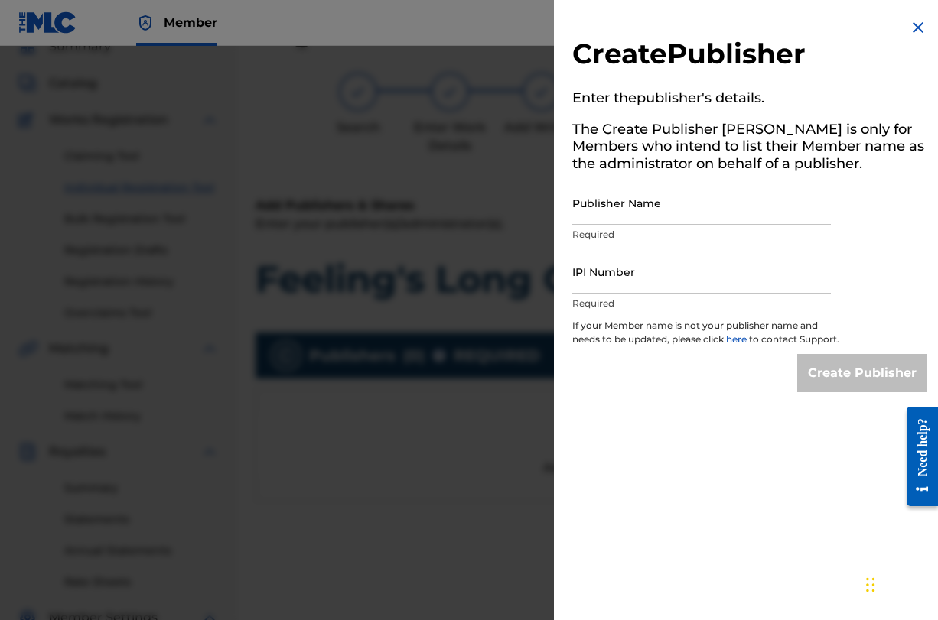
click at [715, 216] on input "Publisher Name" at bounding box center [701, 203] width 259 height 44
type input "[PERSON_NAME]"
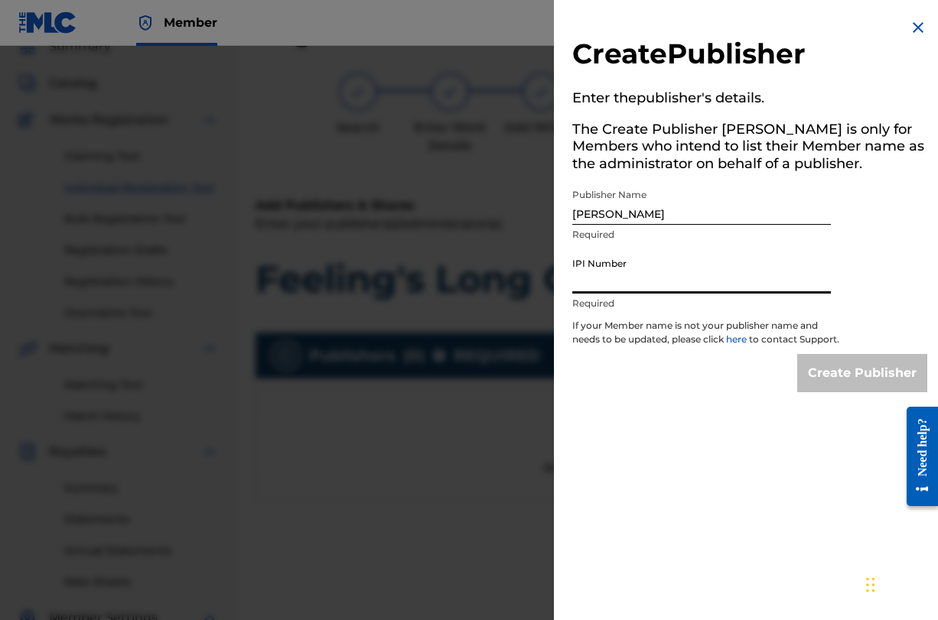
click at [672, 285] on input "IPI Number" at bounding box center [701, 272] width 259 height 44
paste input "1297130545"
type input "1297130545"
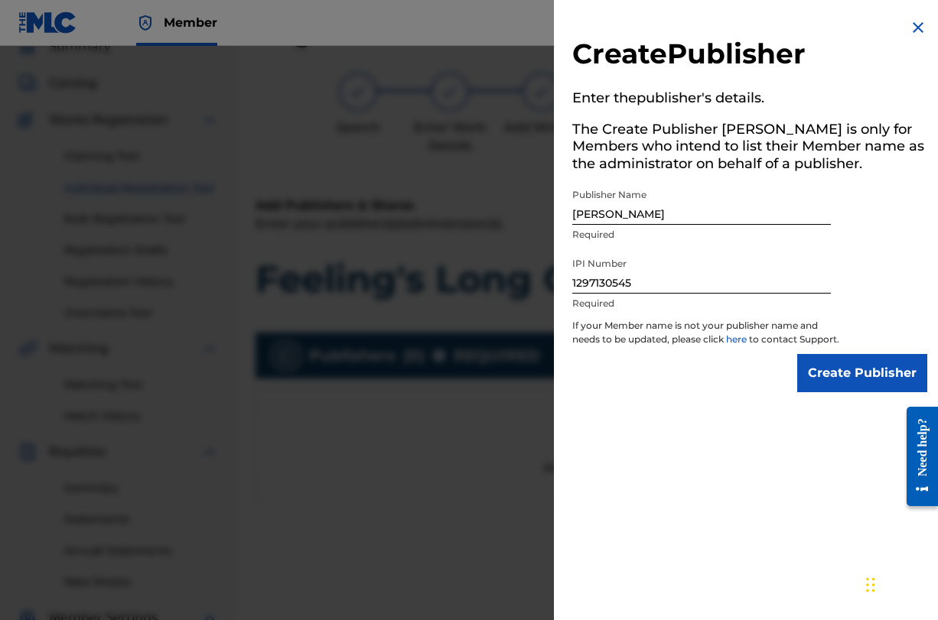
click at [831, 382] on input "Create Publisher" at bounding box center [862, 373] width 130 height 38
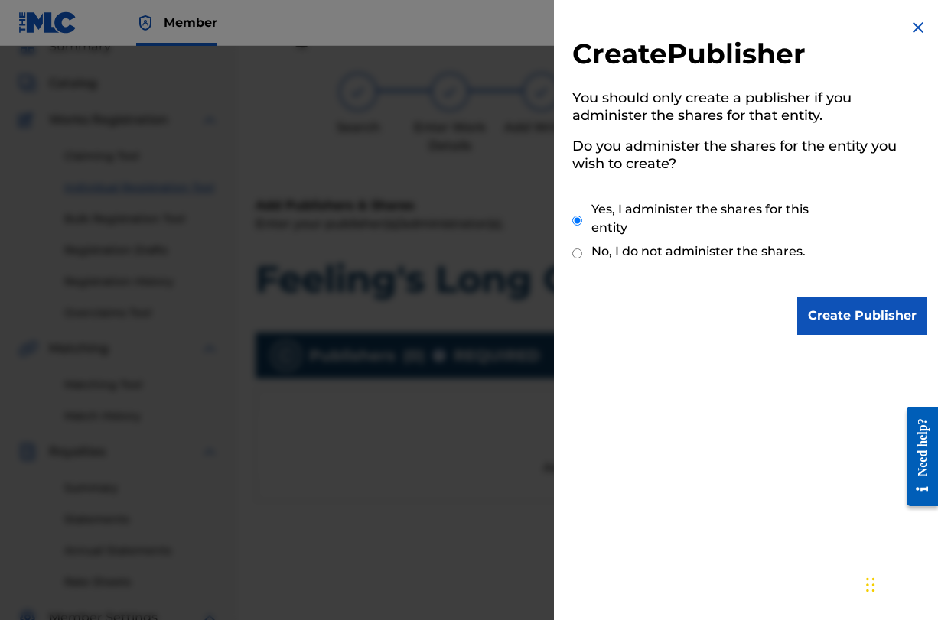
click at [848, 323] on input "Create Publisher" at bounding box center [862, 316] width 130 height 38
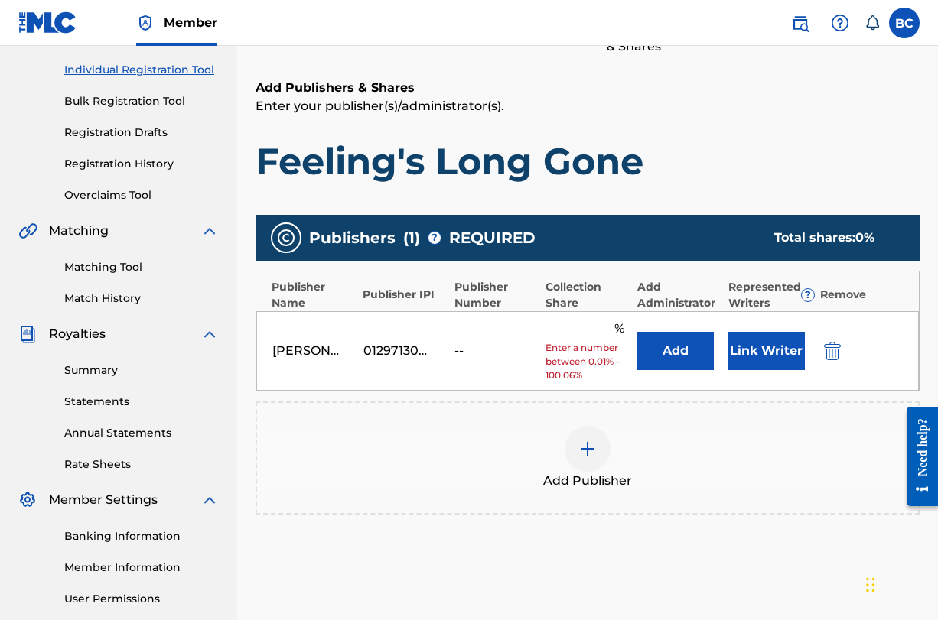
scroll to position [190, 0]
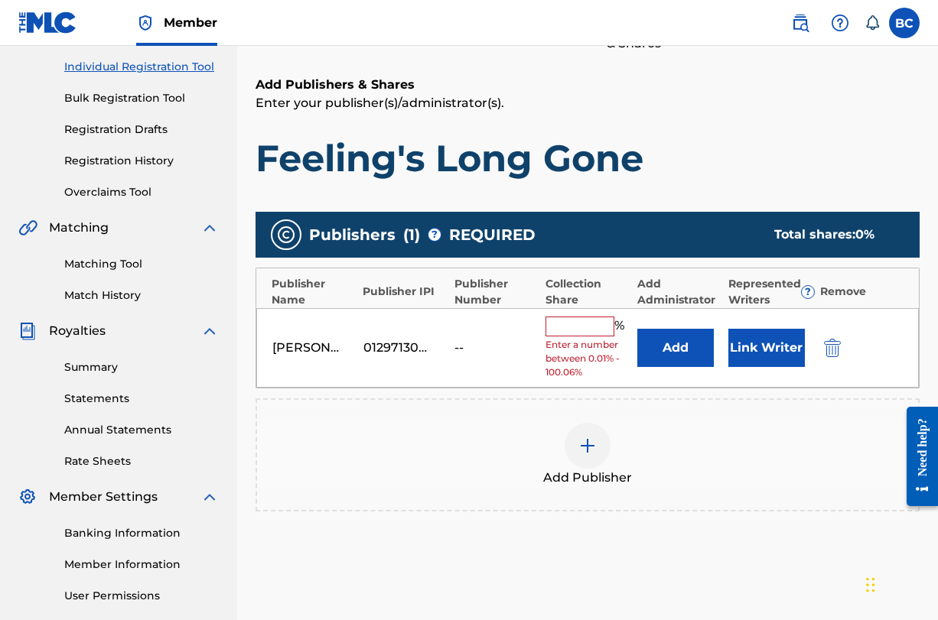
click at [580, 327] on input "text" at bounding box center [579, 327] width 69 height 20
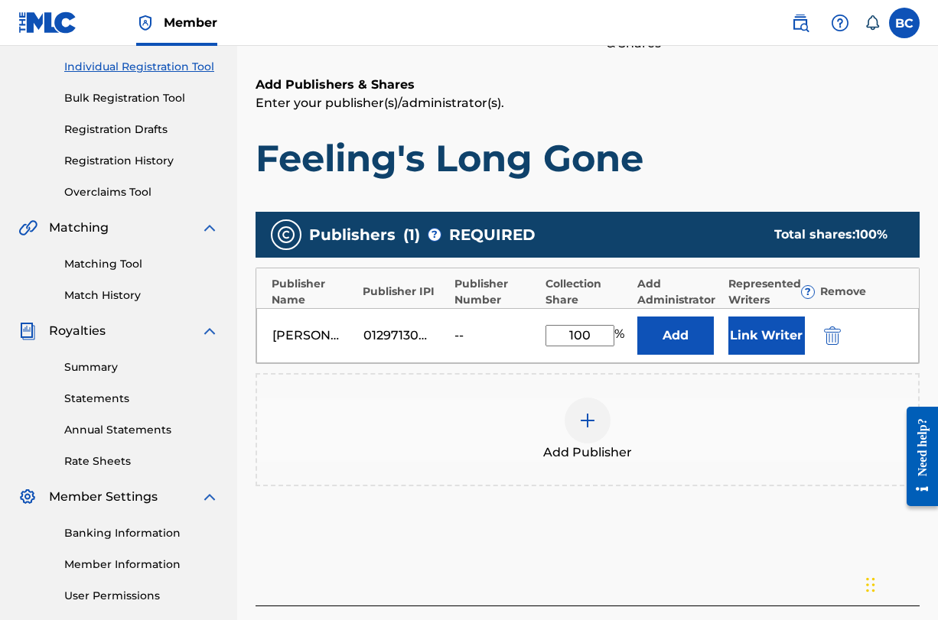
type input "100"
click at [689, 348] on button "Add" at bounding box center [675, 336] width 76 height 38
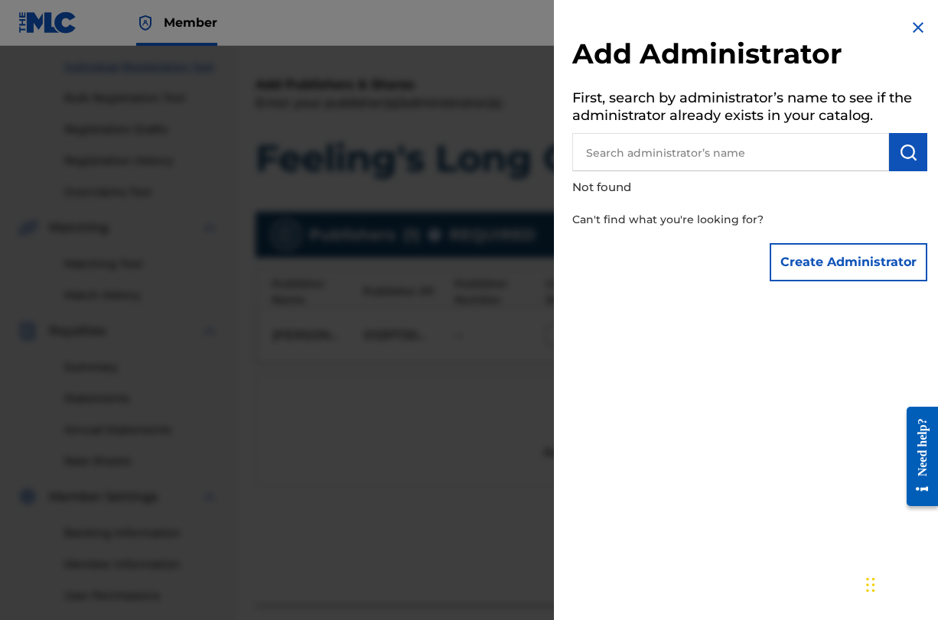
click at [913, 20] on img at bounding box center [918, 27] width 18 height 18
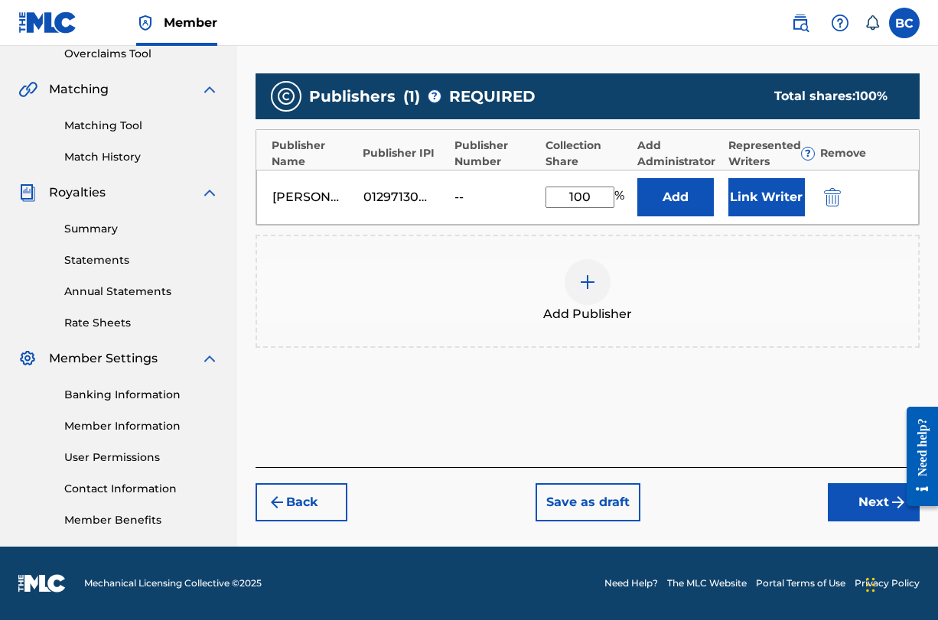
scroll to position [328, 0]
click at [854, 497] on button "Next" at bounding box center [874, 502] width 92 height 38
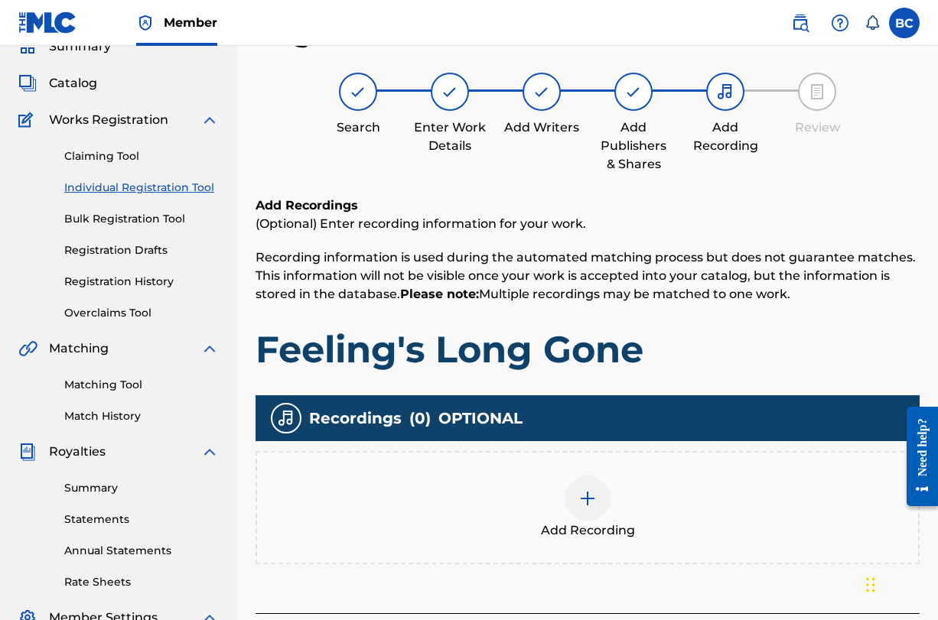
scroll to position [213, 0]
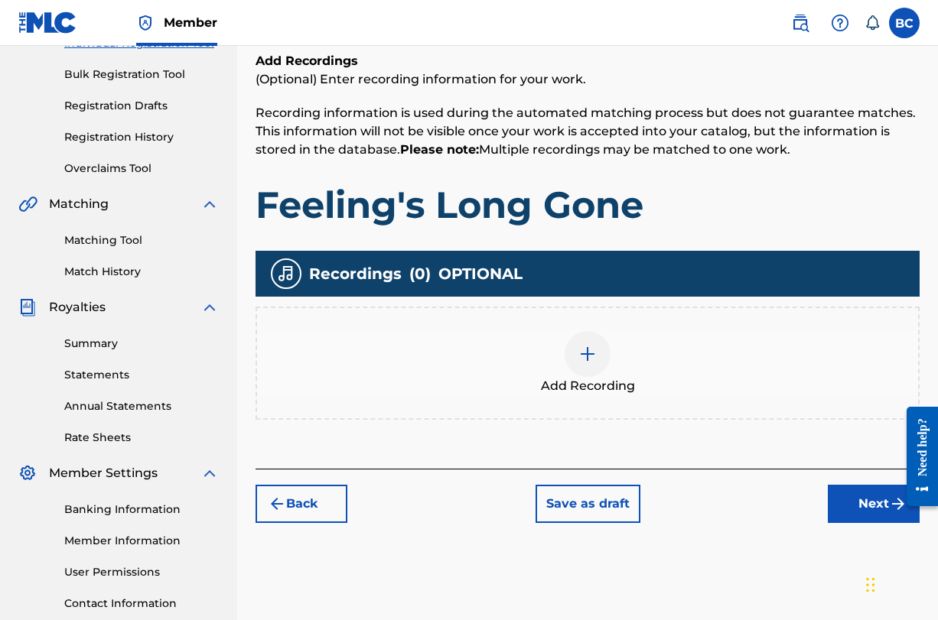
click at [564, 333] on div "Add Recording" at bounding box center [587, 363] width 661 height 64
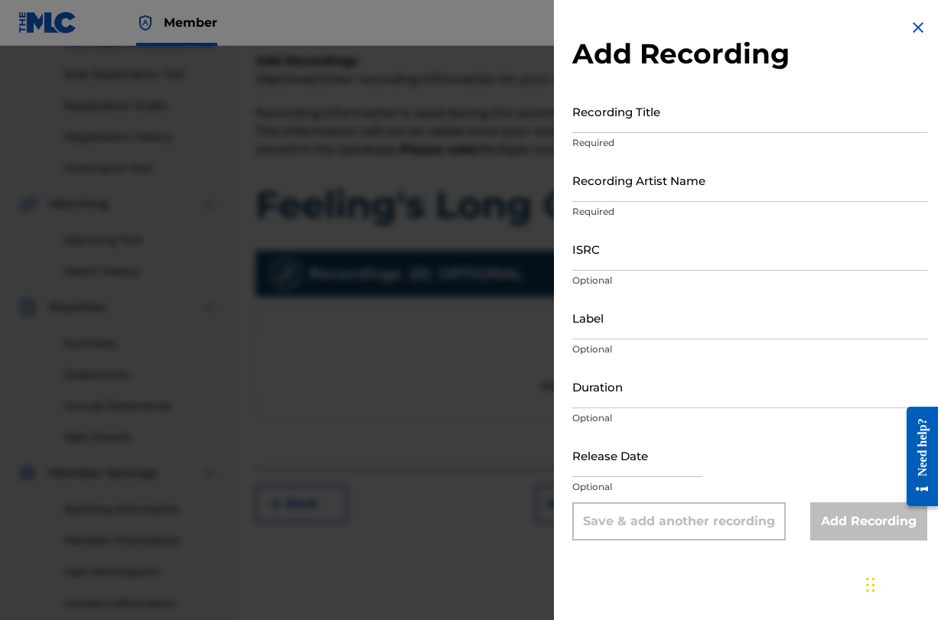
click at [649, 114] on input "Recording Title" at bounding box center [749, 111] width 355 height 44
type input "Feeling's Long Gone"
click at [633, 174] on input "Recording Artist Name" at bounding box center [749, 180] width 355 height 44
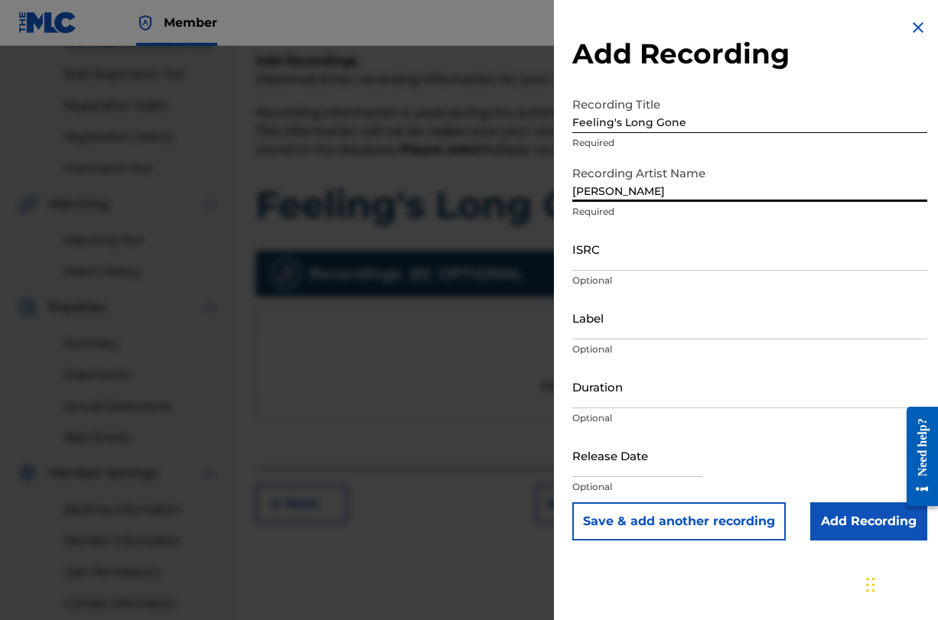
type input "[PERSON_NAME]"
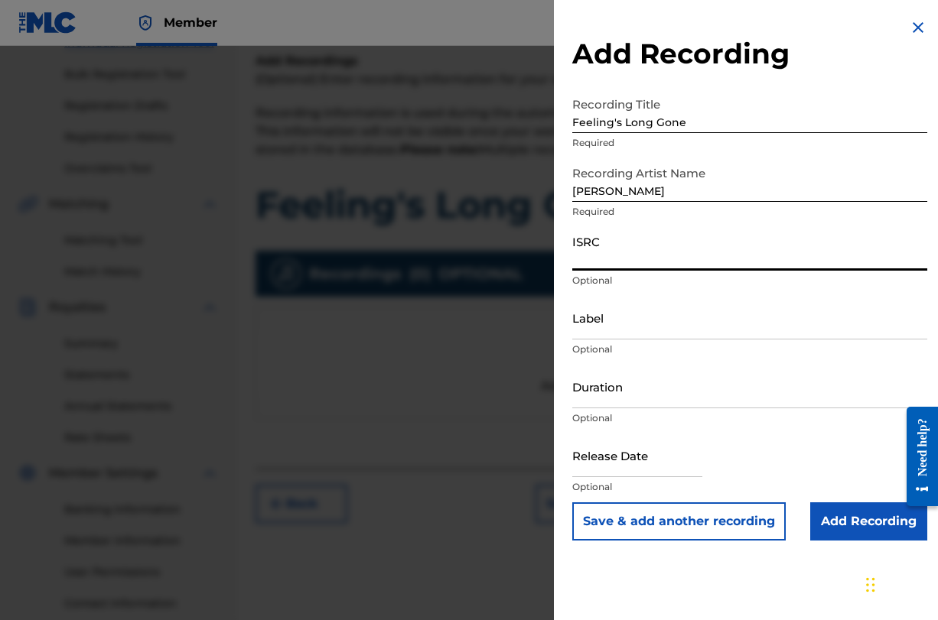
click at [624, 252] on input "ISRC" at bounding box center [749, 249] width 355 height 44
paste input "QZWFM2531969"
type input "QZWFM2531969"
click at [610, 325] on input "Label" at bounding box center [749, 318] width 355 height 44
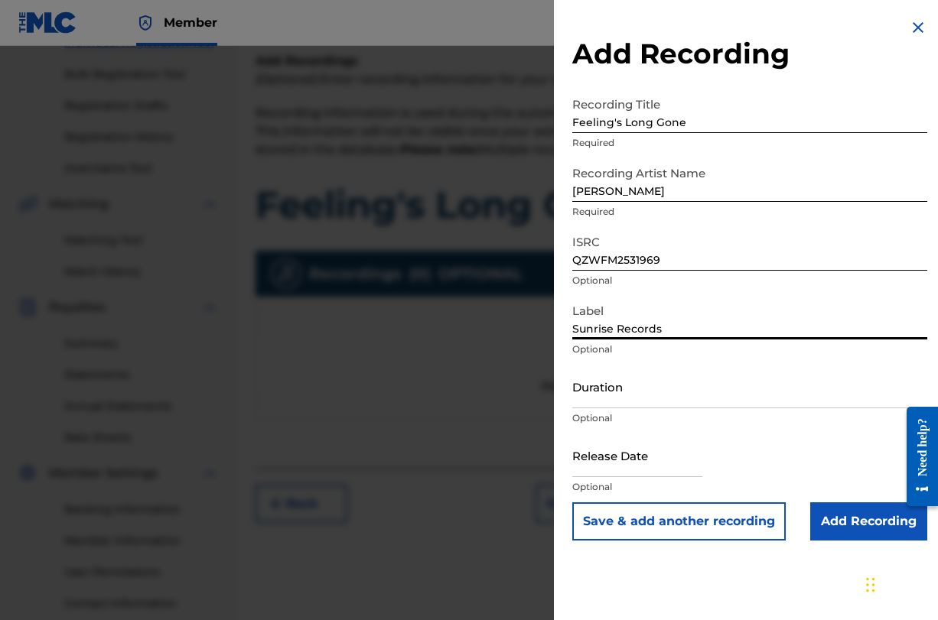
type input "Sunrise Records"
click at [615, 398] on input "Duration" at bounding box center [749, 387] width 355 height 44
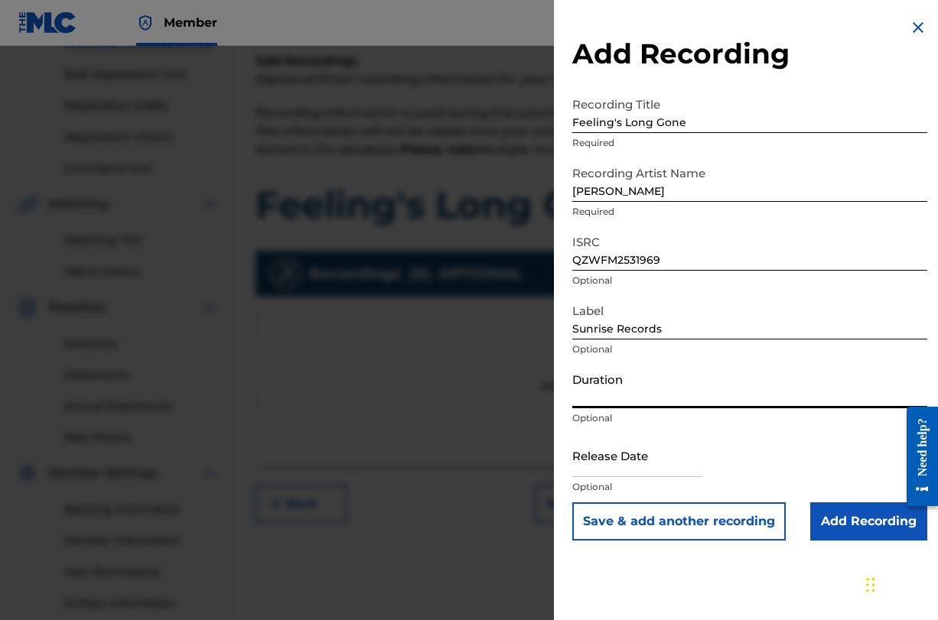
type input "3"
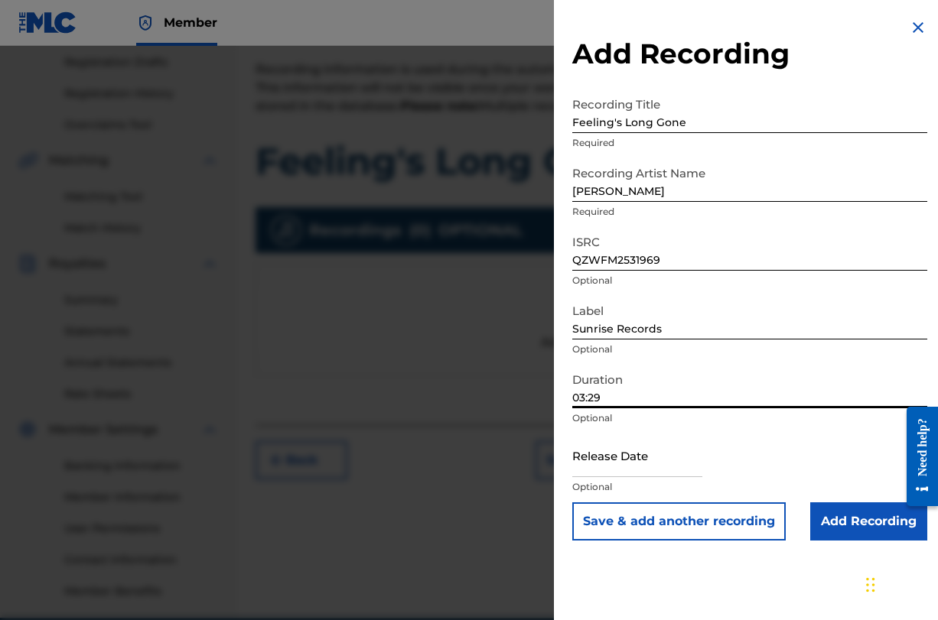
scroll to position [273, 0]
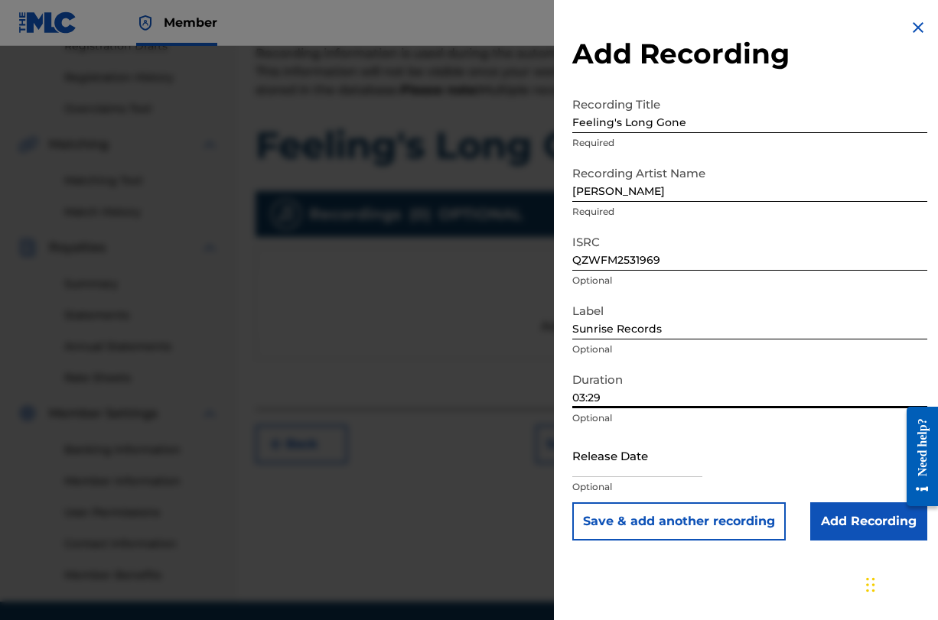
type input "03:29"
click at [635, 473] on input "text" at bounding box center [637, 456] width 130 height 44
select select "7"
select select "2025"
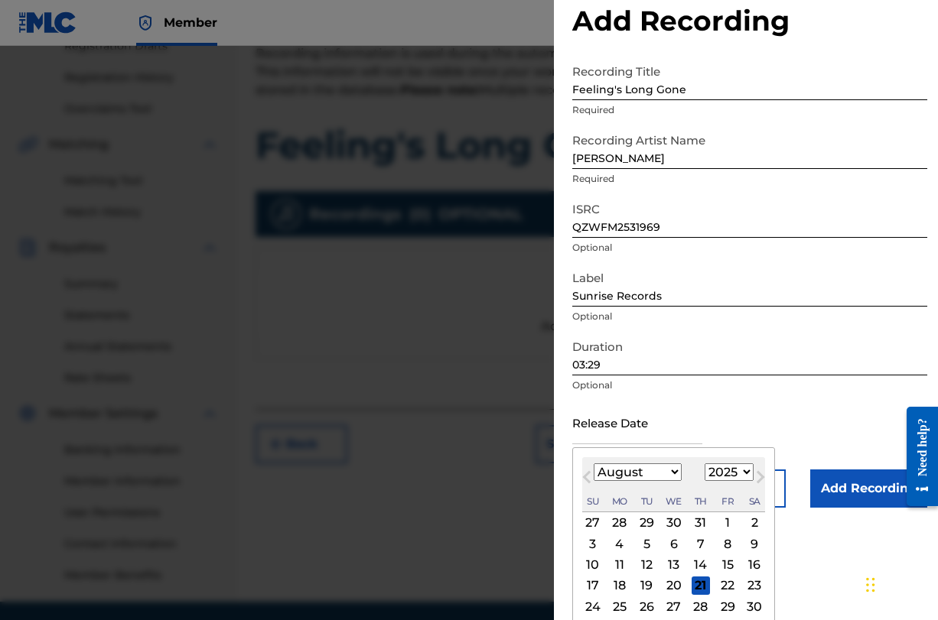
scroll to position [38, 0]
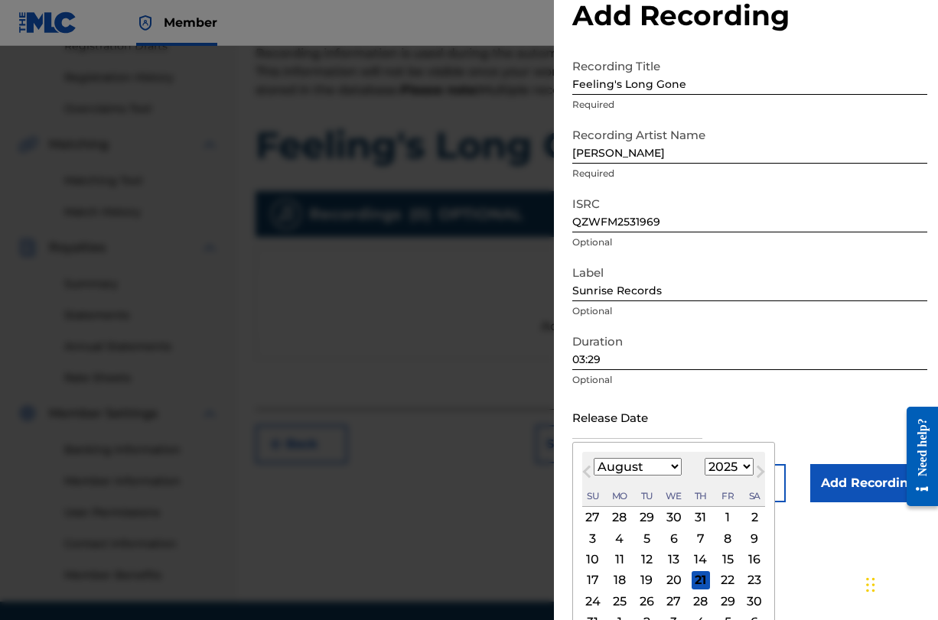
click at [722, 580] on div "22" at bounding box center [727, 580] width 18 height 18
type input "August 22 2025"
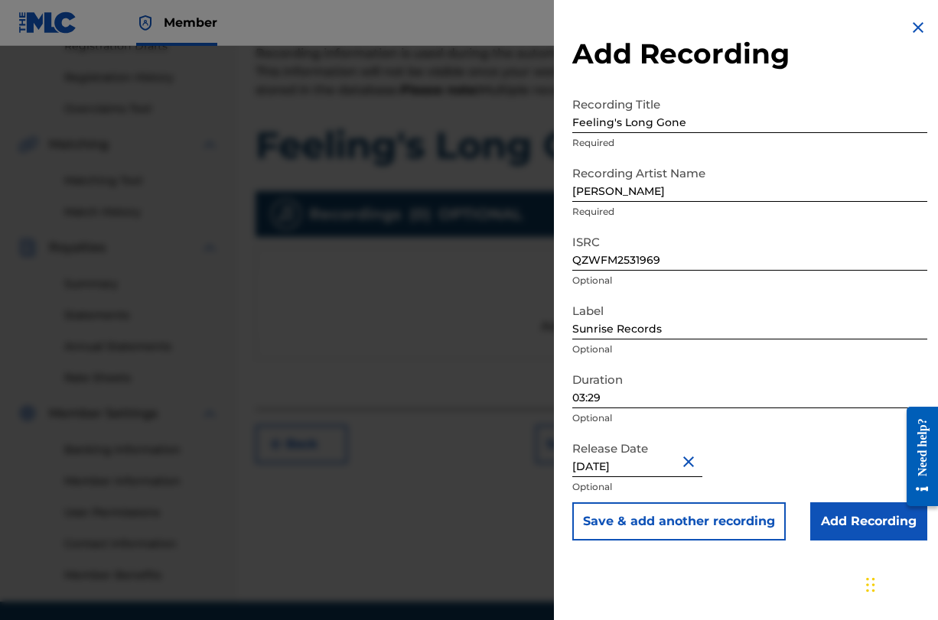
click at [862, 527] on input "Add Recording" at bounding box center [868, 521] width 117 height 38
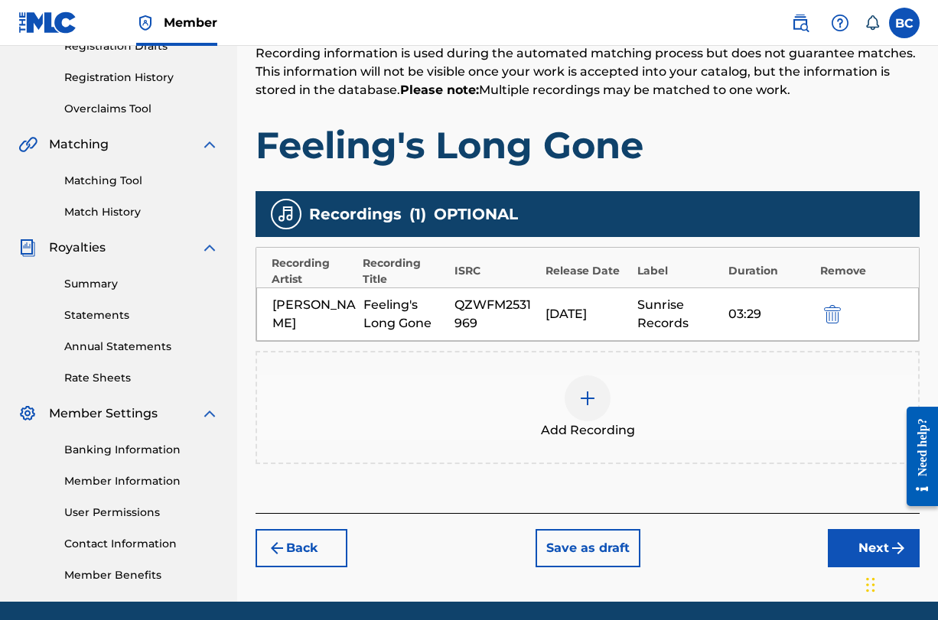
click at [862, 527] on div "Back Save as draft Next" at bounding box center [587, 540] width 664 height 54
click at [890, 536] on button "Next" at bounding box center [874, 548] width 92 height 38
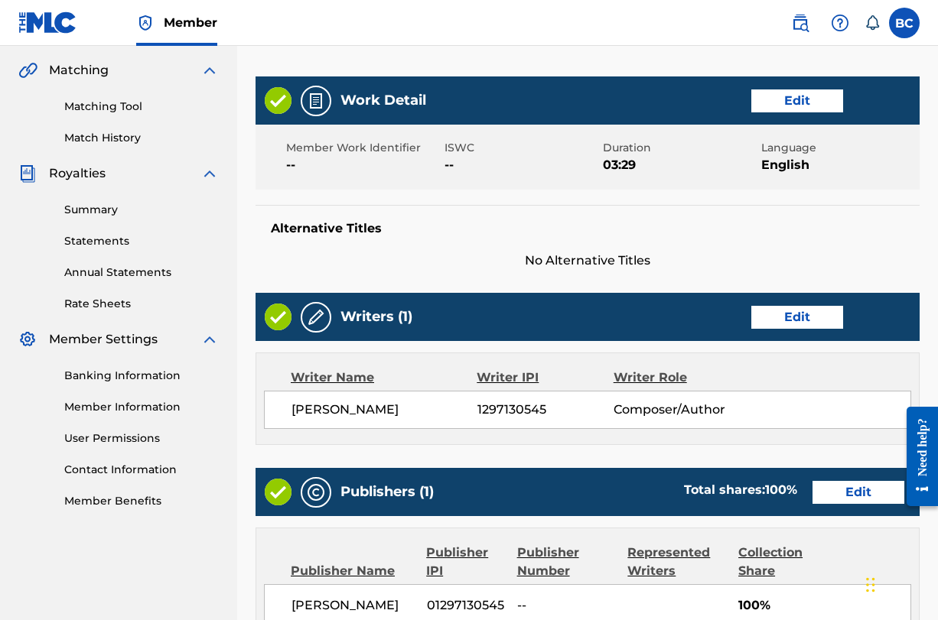
scroll to position [357, 0]
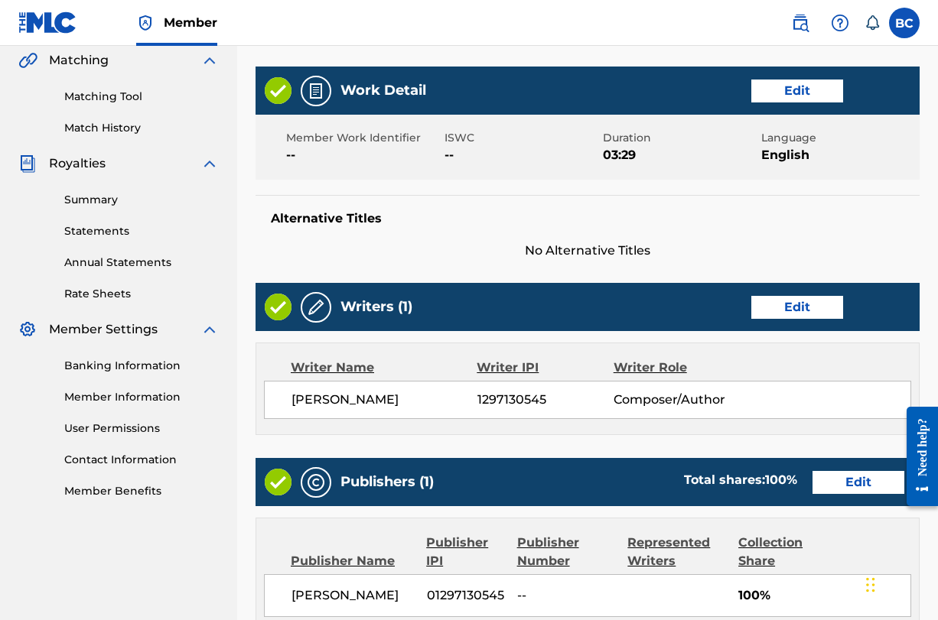
click at [821, 89] on button "Edit" at bounding box center [797, 91] width 92 height 23
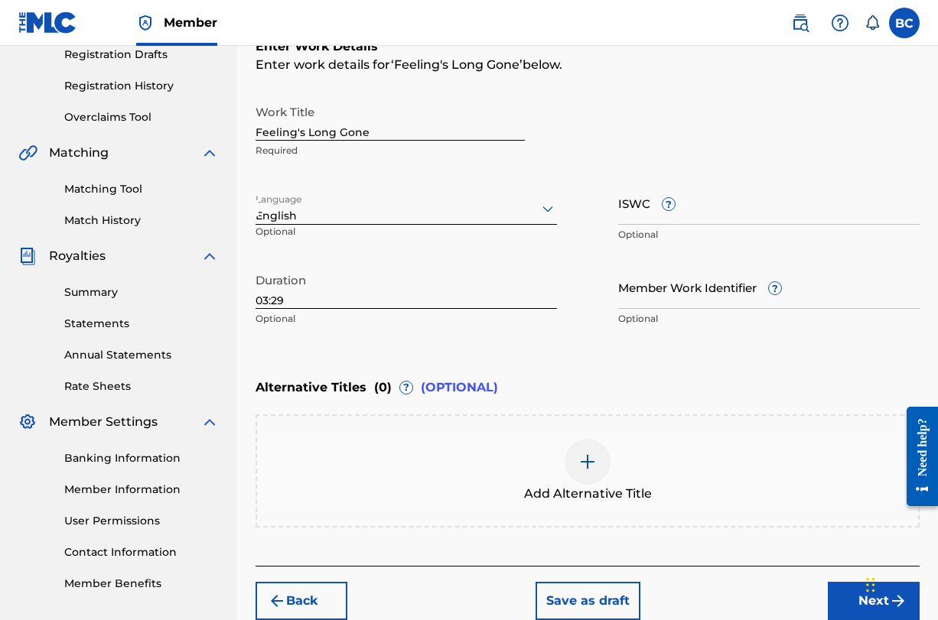
scroll to position [270, 0]
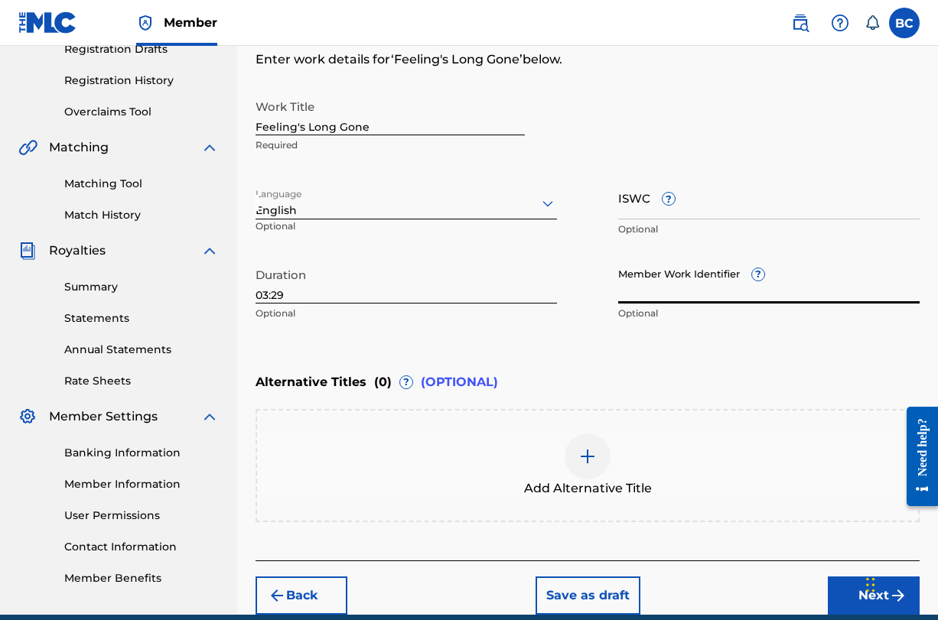
click at [661, 291] on input "Member Work Identifier ?" at bounding box center [768, 282] width 301 height 44
paste input "1297130545"
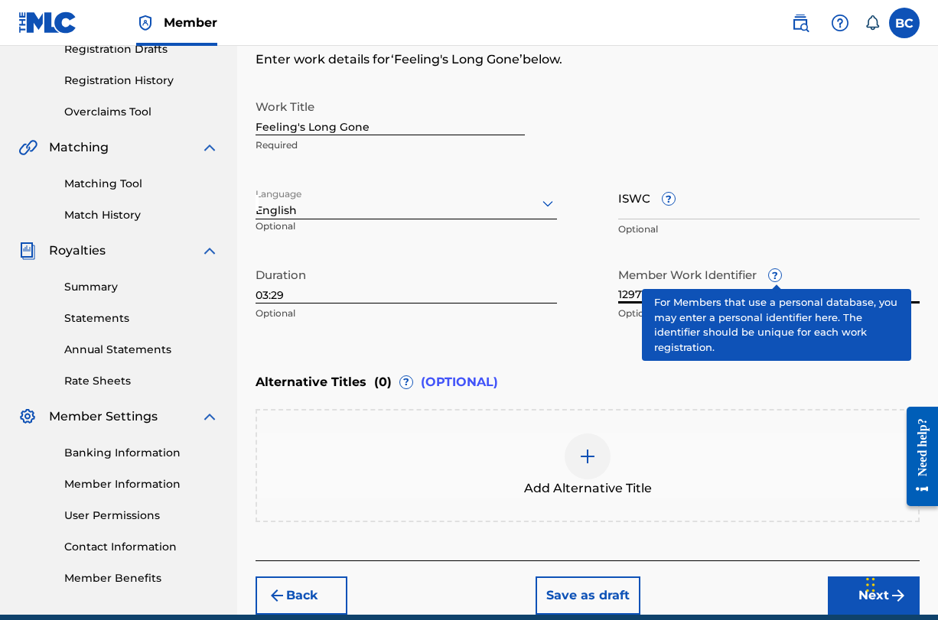
type input "1297130545"
click at [776, 275] on span "?" at bounding box center [775, 275] width 12 height 12
click at [776, 275] on input "1297130545" at bounding box center [768, 282] width 301 height 44
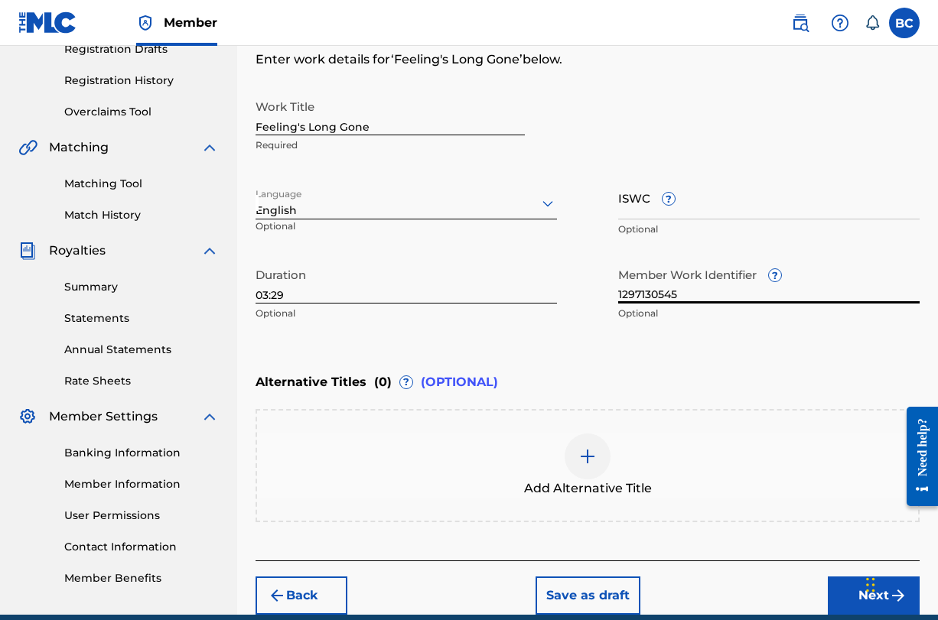
drag, startPoint x: 697, startPoint y: 296, endPoint x: 580, endPoint y: 291, distance: 117.1
click at [580, 291] on div "Work Title Feeling's Long Gone Required Language English Optional ISWC ? Option…" at bounding box center [587, 210] width 664 height 237
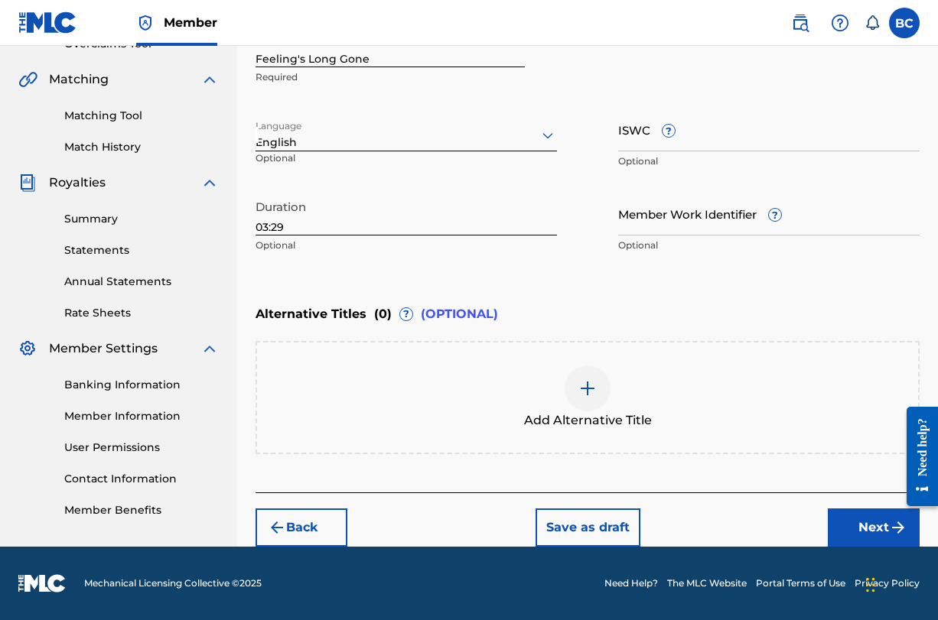
click at [897, 532] on img "submit" at bounding box center [898, 528] width 18 height 18
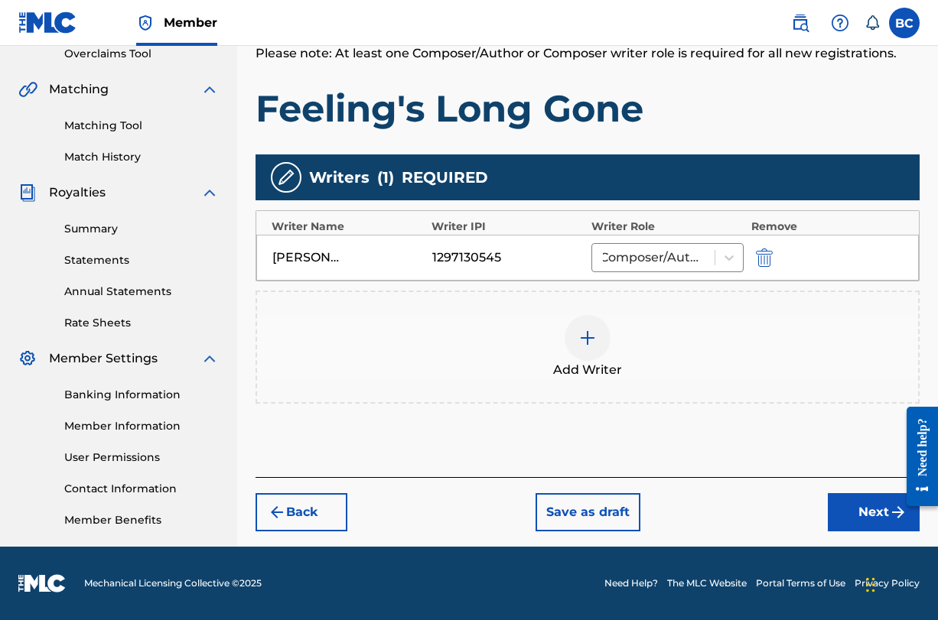
click at [874, 523] on button "Next" at bounding box center [874, 512] width 92 height 38
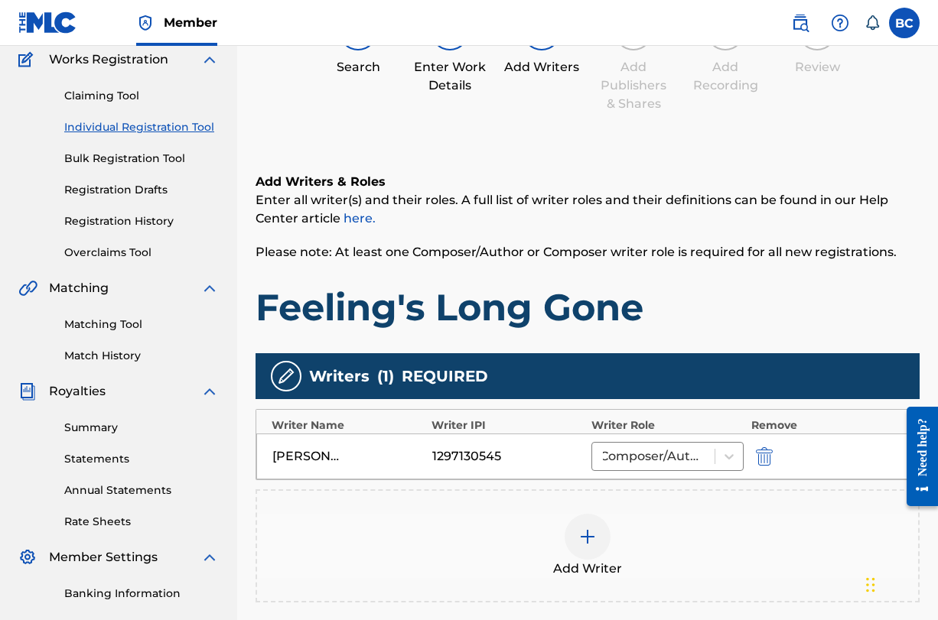
scroll to position [69, 0]
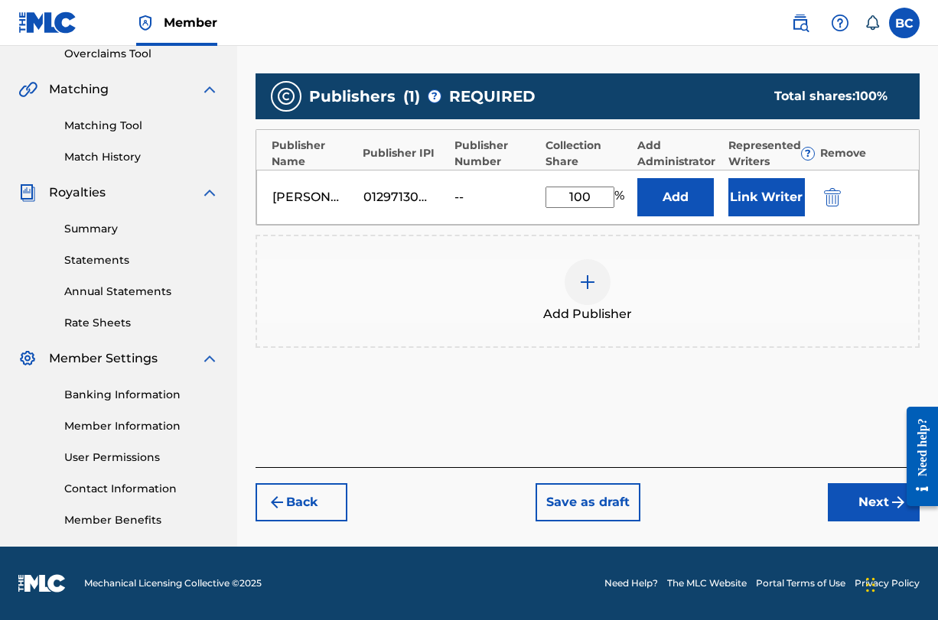
click at [886, 506] on button "Next" at bounding box center [874, 502] width 92 height 38
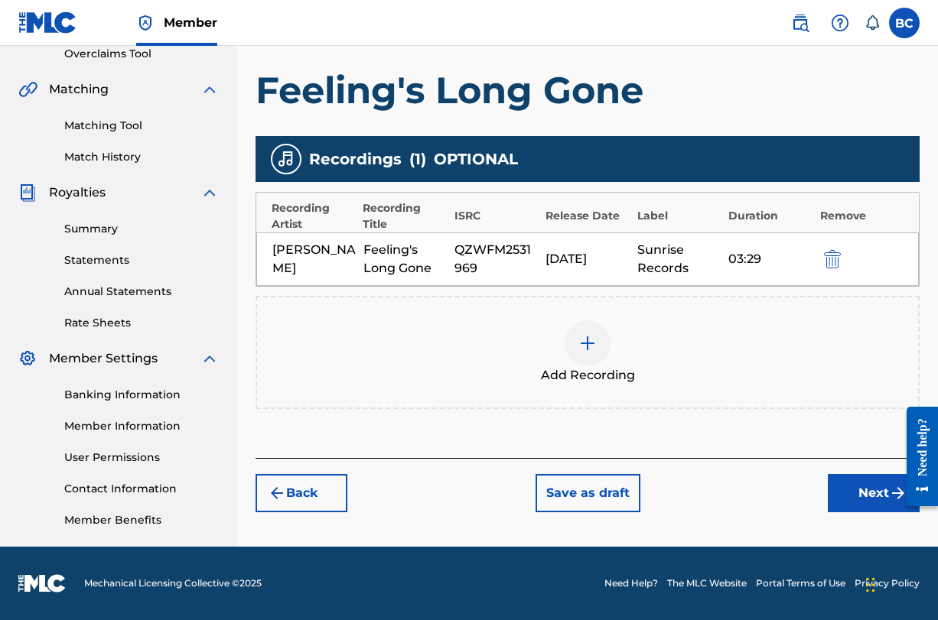
scroll to position [328, 0]
click at [468, 193] on div "Recording Artist Recording Title ISRC Release Date Label Duration Remove" at bounding box center [587, 213] width 662 height 40
click at [858, 485] on button "Next" at bounding box center [874, 493] width 92 height 38
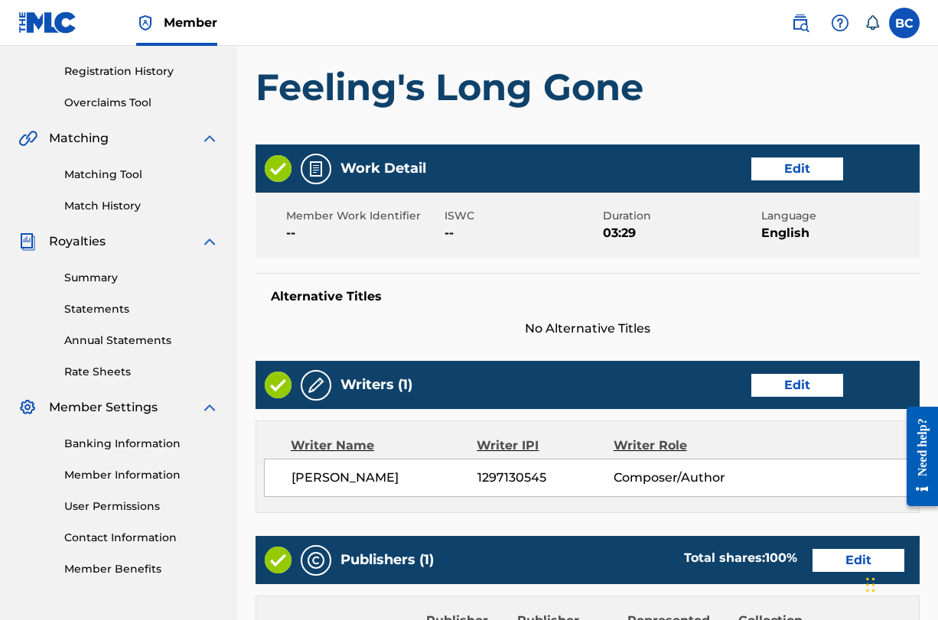
scroll to position [292, 0]
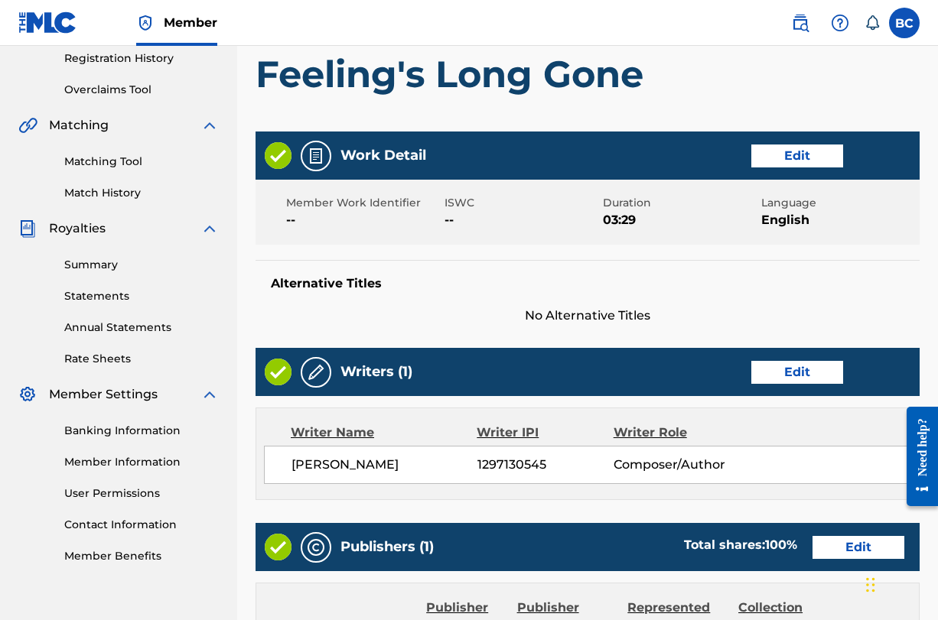
click at [813, 154] on button "Edit" at bounding box center [797, 156] width 92 height 23
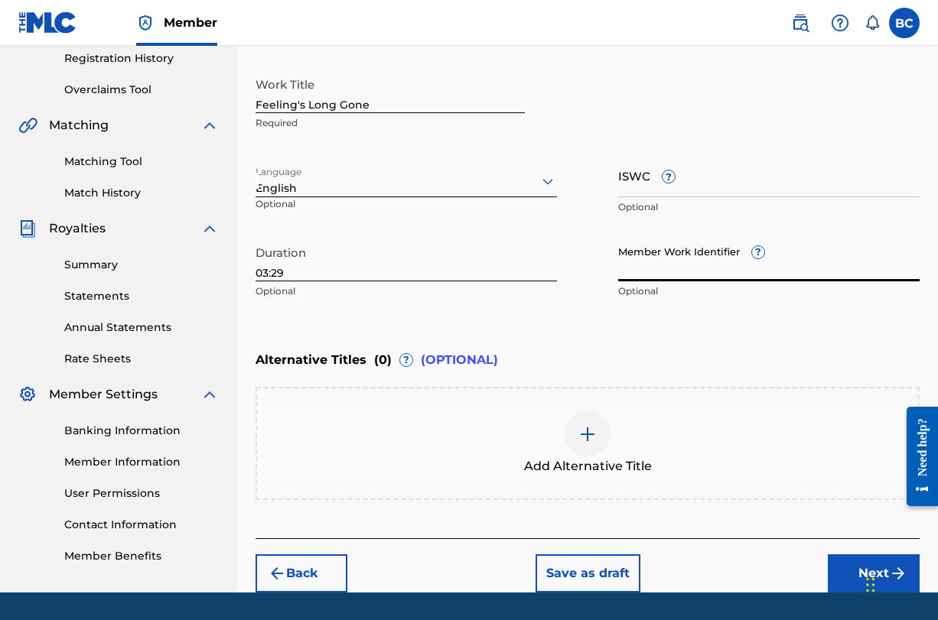
click at [726, 278] on input "Member Work Identifier ?" at bounding box center [768, 260] width 301 height 44
paste input "1297130545"
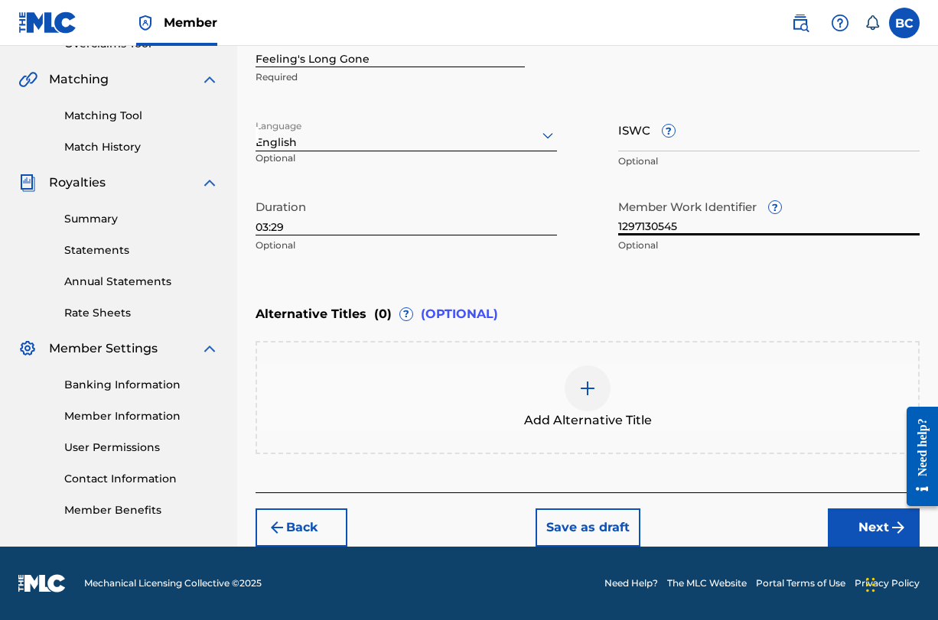
type input "1297130545"
click at [866, 524] on button "Next" at bounding box center [874, 528] width 92 height 38
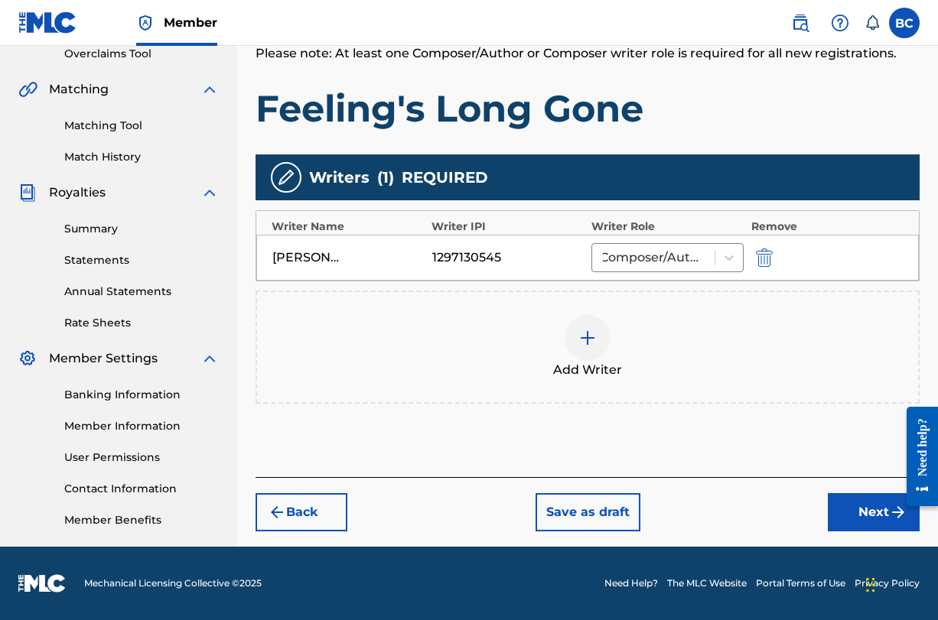
click at [867, 524] on button "Next" at bounding box center [874, 512] width 92 height 38
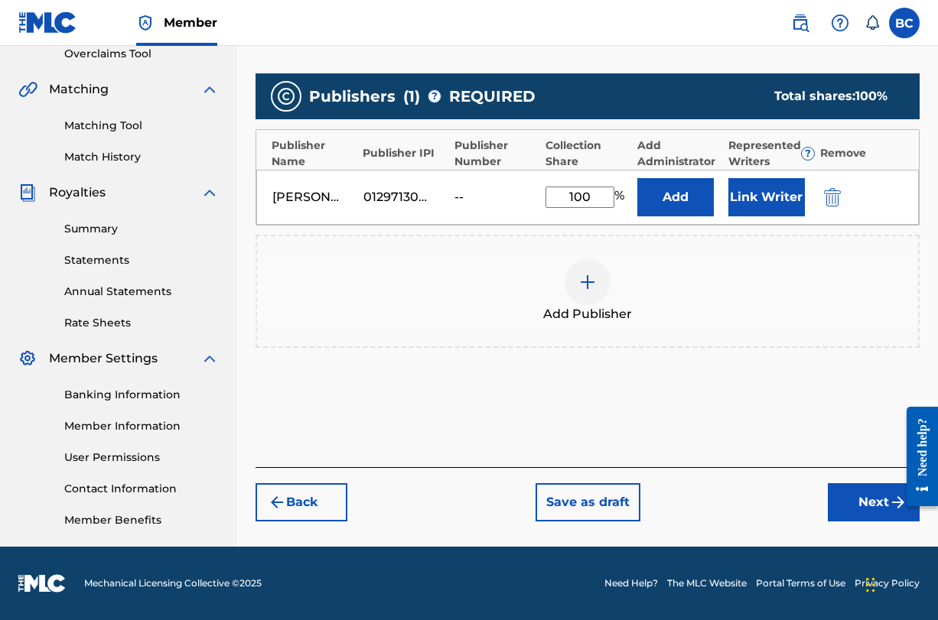
click at [871, 496] on button "Next" at bounding box center [874, 502] width 92 height 38
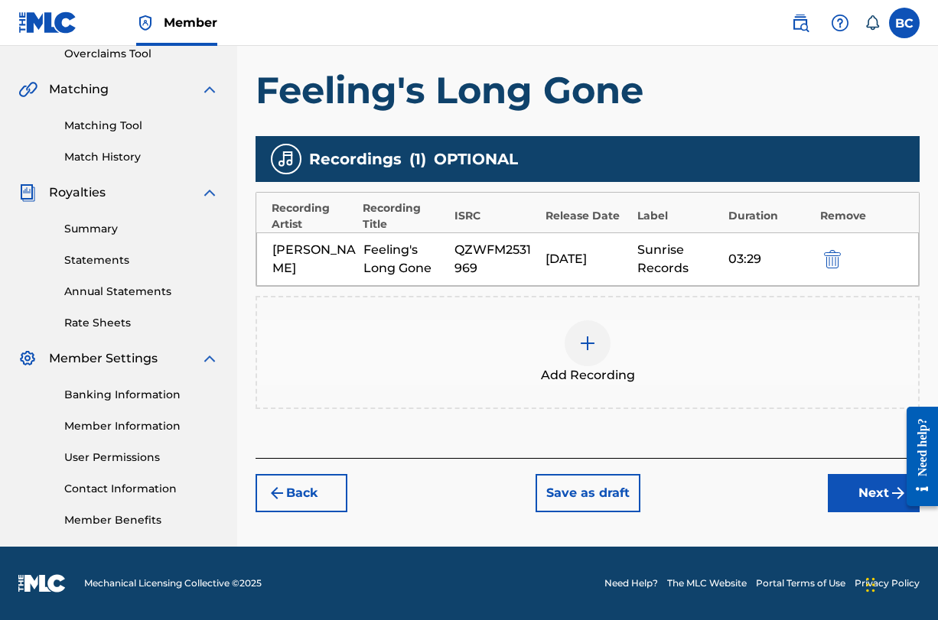
click at [864, 482] on button "Next" at bounding box center [874, 493] width 92 height 38
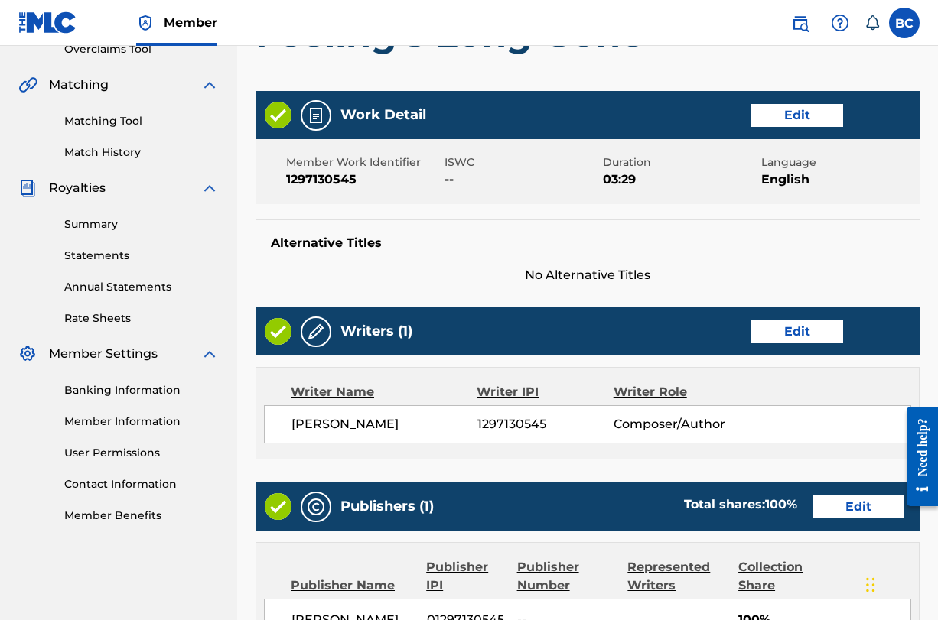
scroll to position [332, 0]
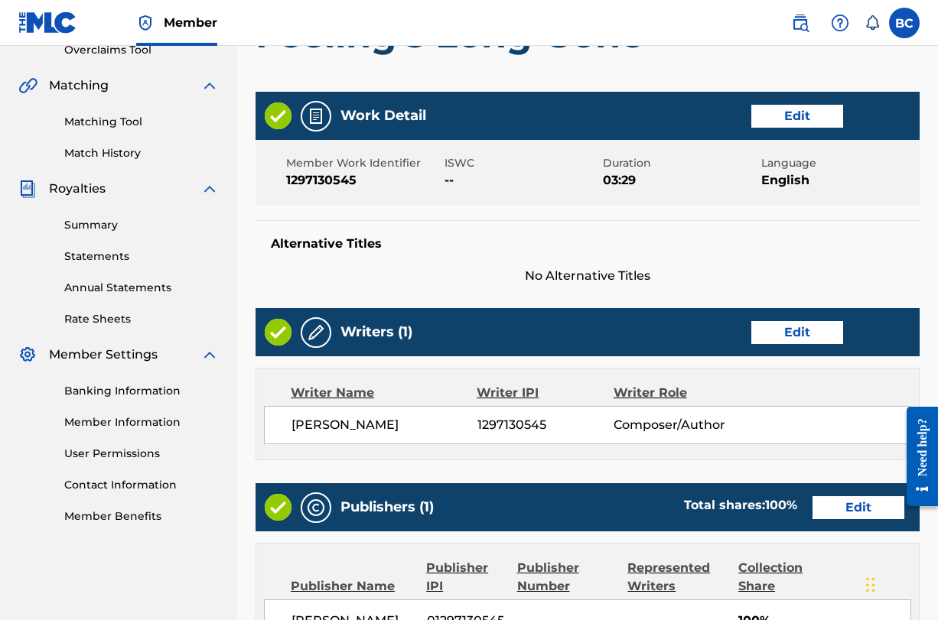
click at [799, 119] on button "Edit" at bounding box center [797, 116] width 92 height 23
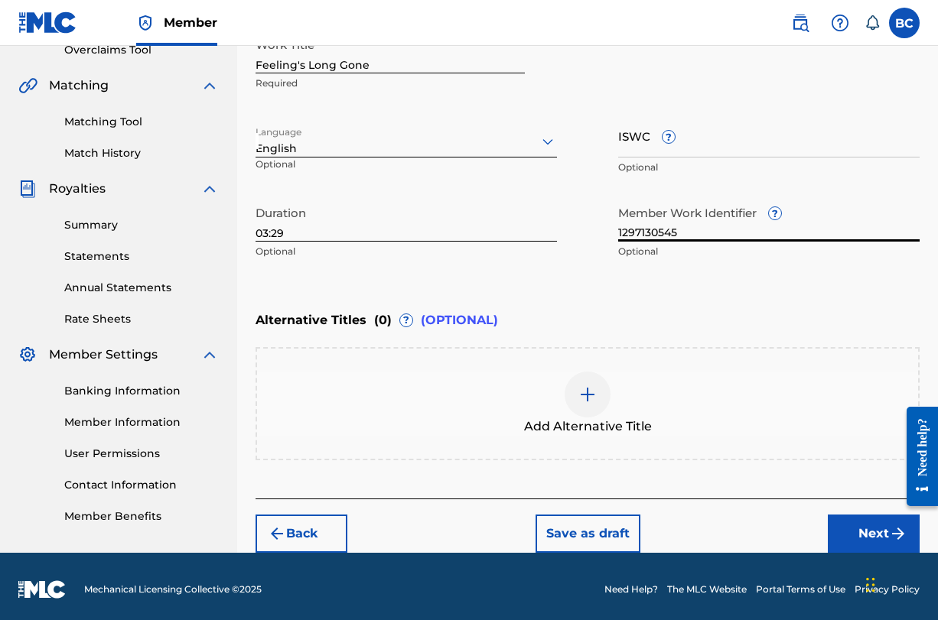
drag, startPoint x: 715, startPoint y: 230, endPoint x: 568, endPoint y: 220, distance: 147.2
click at [568, 223] on div "Work Title Feeling's Long Gone Required Language English Optional ISWC ? Option…" at bounding box center [587, 148] width 664 height 237
type input "F"
type input "d"
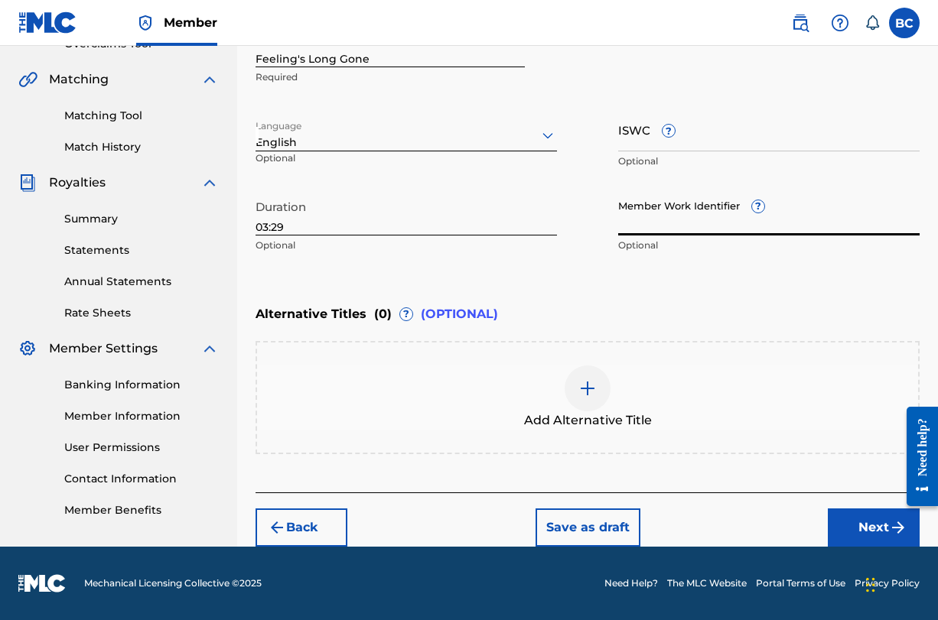
scroll to position [338, 0]
paste input "QZWFM2531969"
type input "QZWFM2531969"
click at [864, 523] on button "Next" at bounding box center [874, 528] width 92 height 38
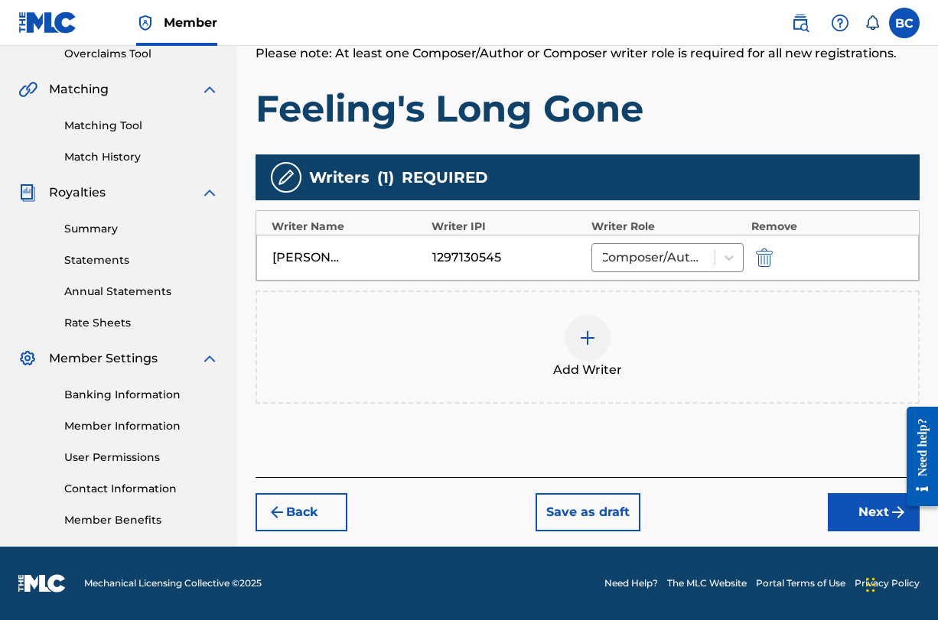
scroll to position [328, 0]
click at [870, 515] on button "Next" at bounding box center [874, 512] width 92 height 38
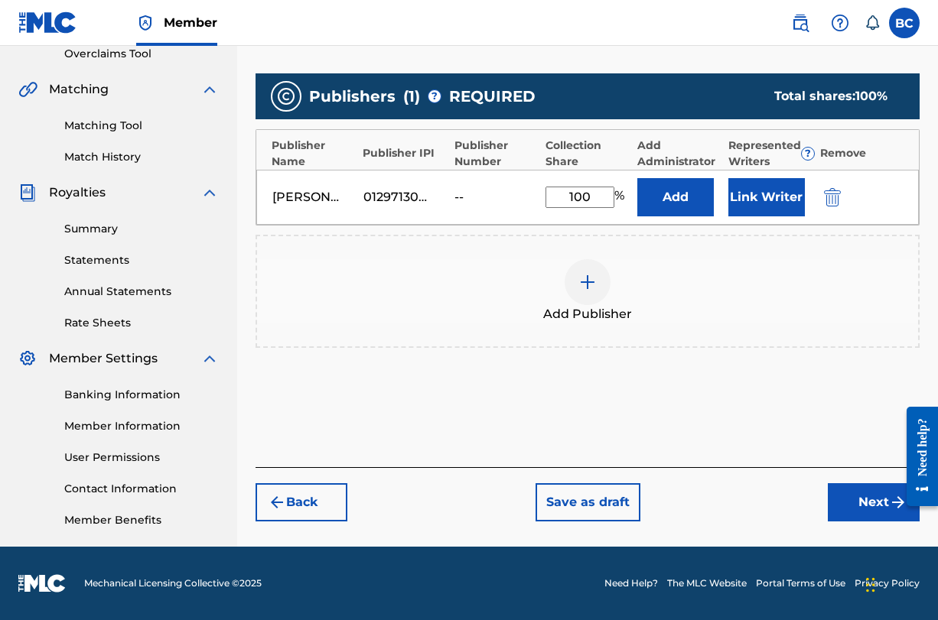
click at [862, 498] on button "Next" at bounding box center [874, 502] width 92 height 38
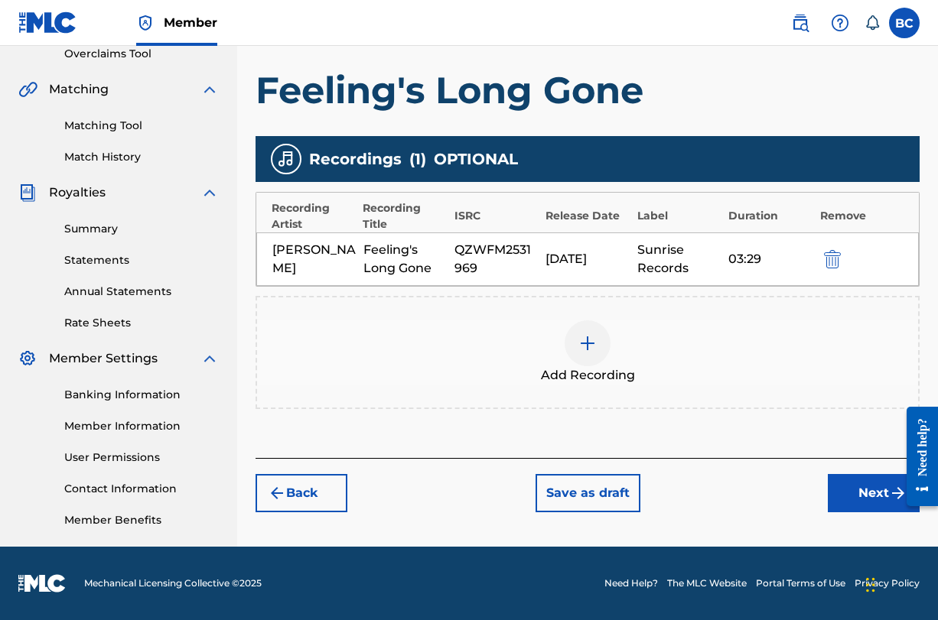
click at [875, 487] on button "Next" at bounding box center [874, 493] width 92 height 38
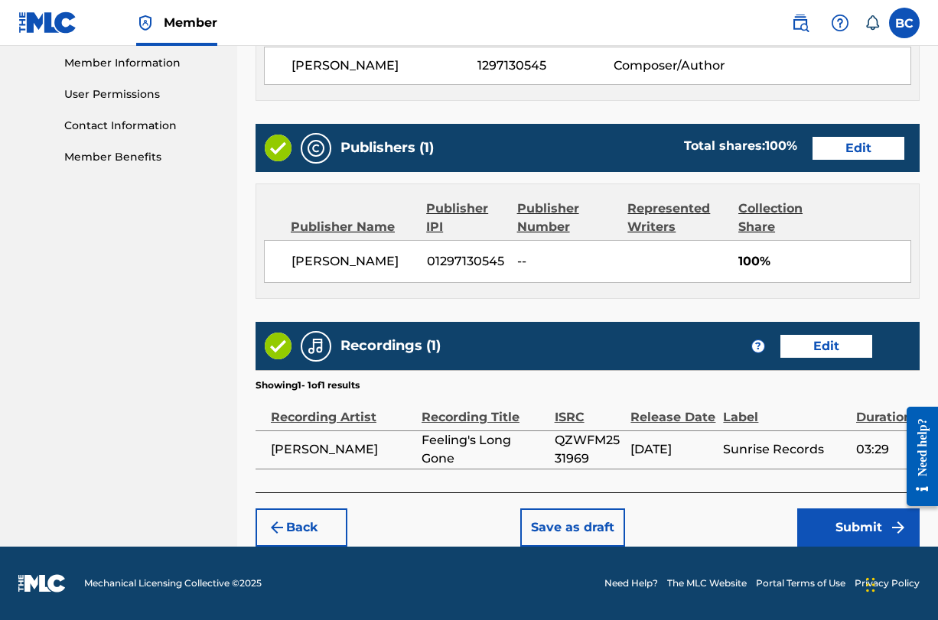
scroll to position [691, 0]
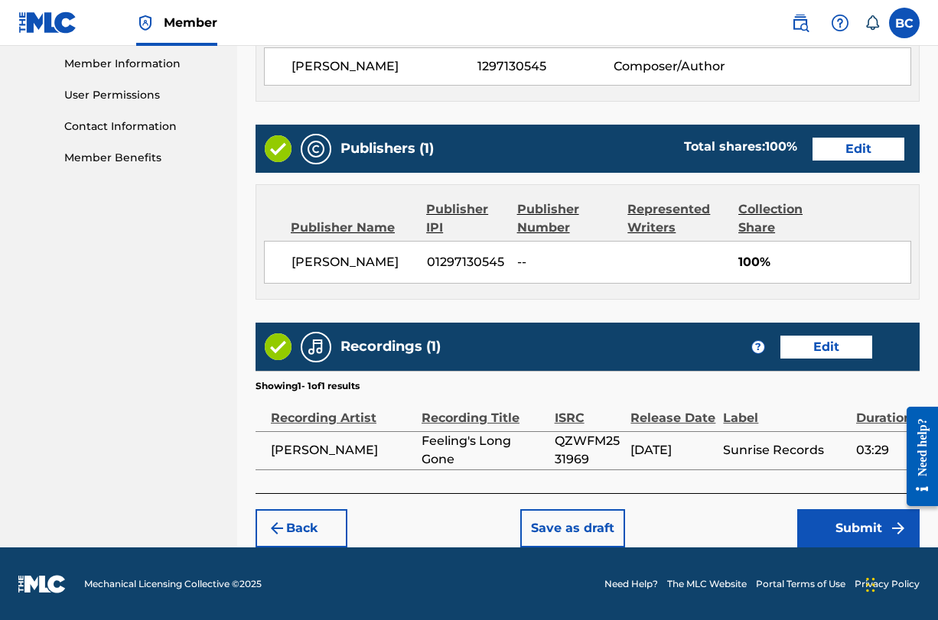
click at [829, 535] on button "Submit" at bounding box center [858, 528] width 122 height 38
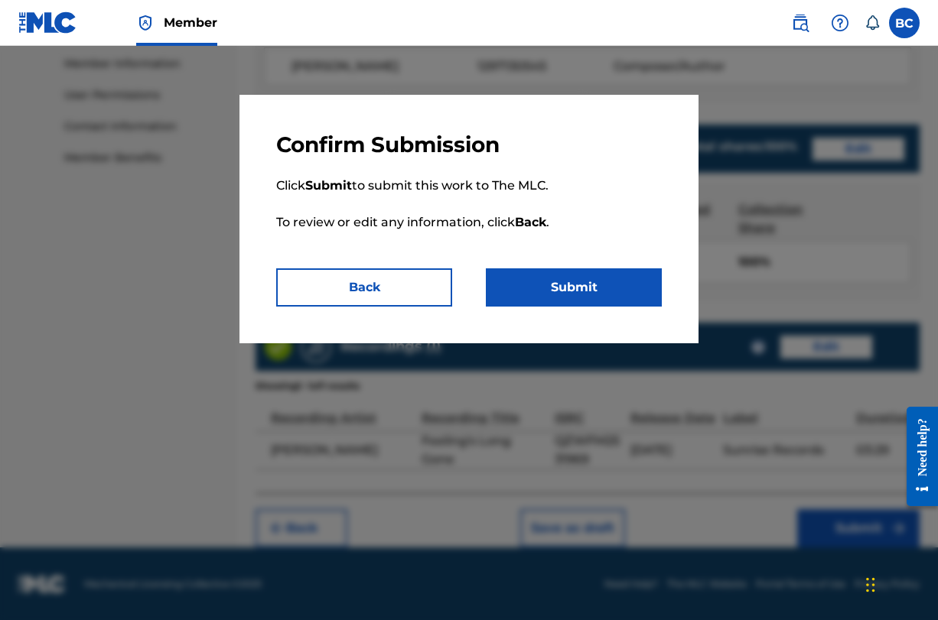
click at [577, 285] on button "Submit" at bounding box center [574, 287] width 176 height 38
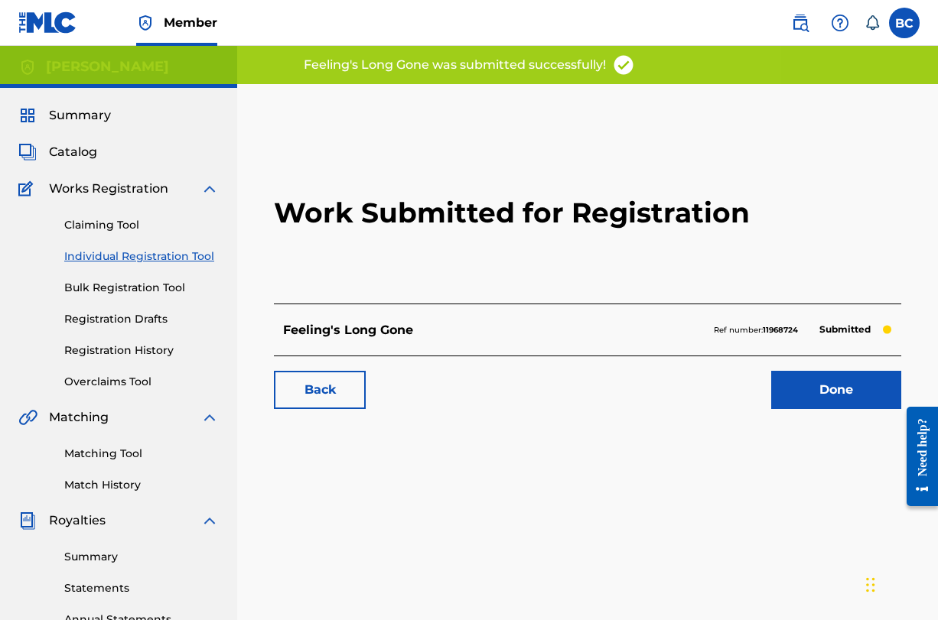
click at [821, 401] on link "Done" at bounding box center [836, 390] width 130 height 38
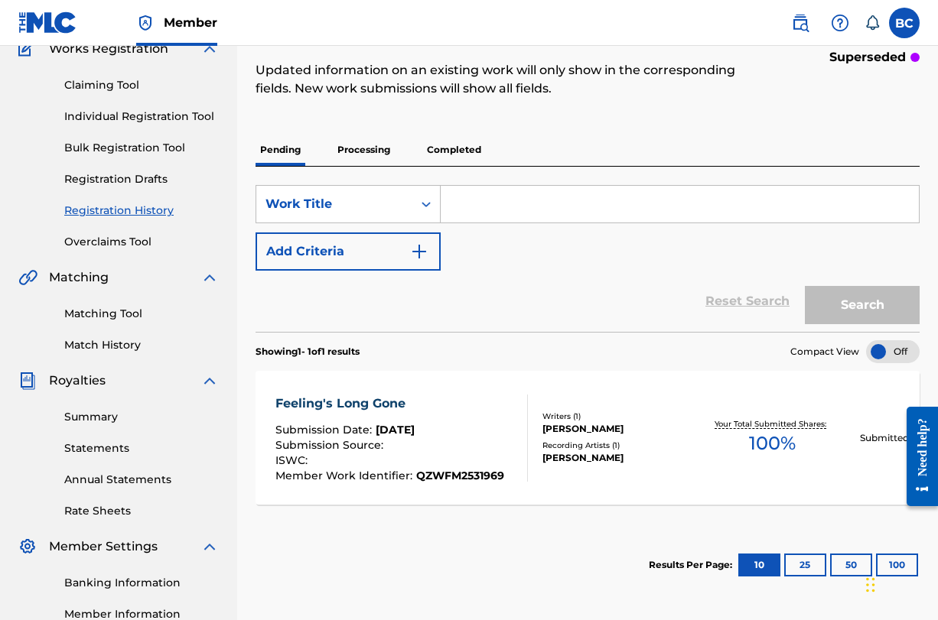
scroll to position [140, 0]
